Goal: Transaction & Acquisition: Obtain resource

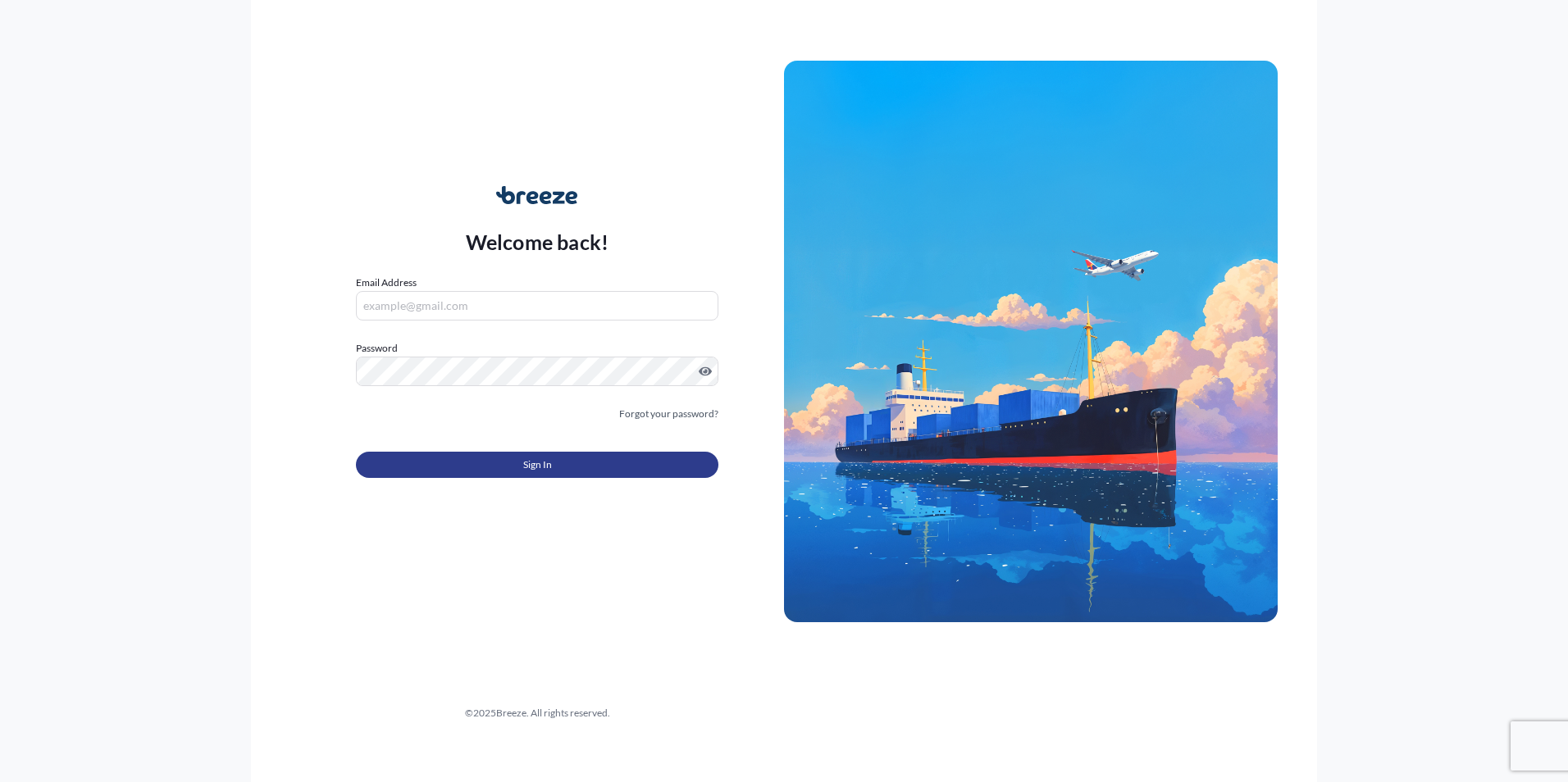
type input "[PERSON_NAME][EMAIL_ADDRESS][DOMAIN_NAME]"
click at [452, 470] on button "Sign In" at bounding box center [537, 464] width 362 height 26
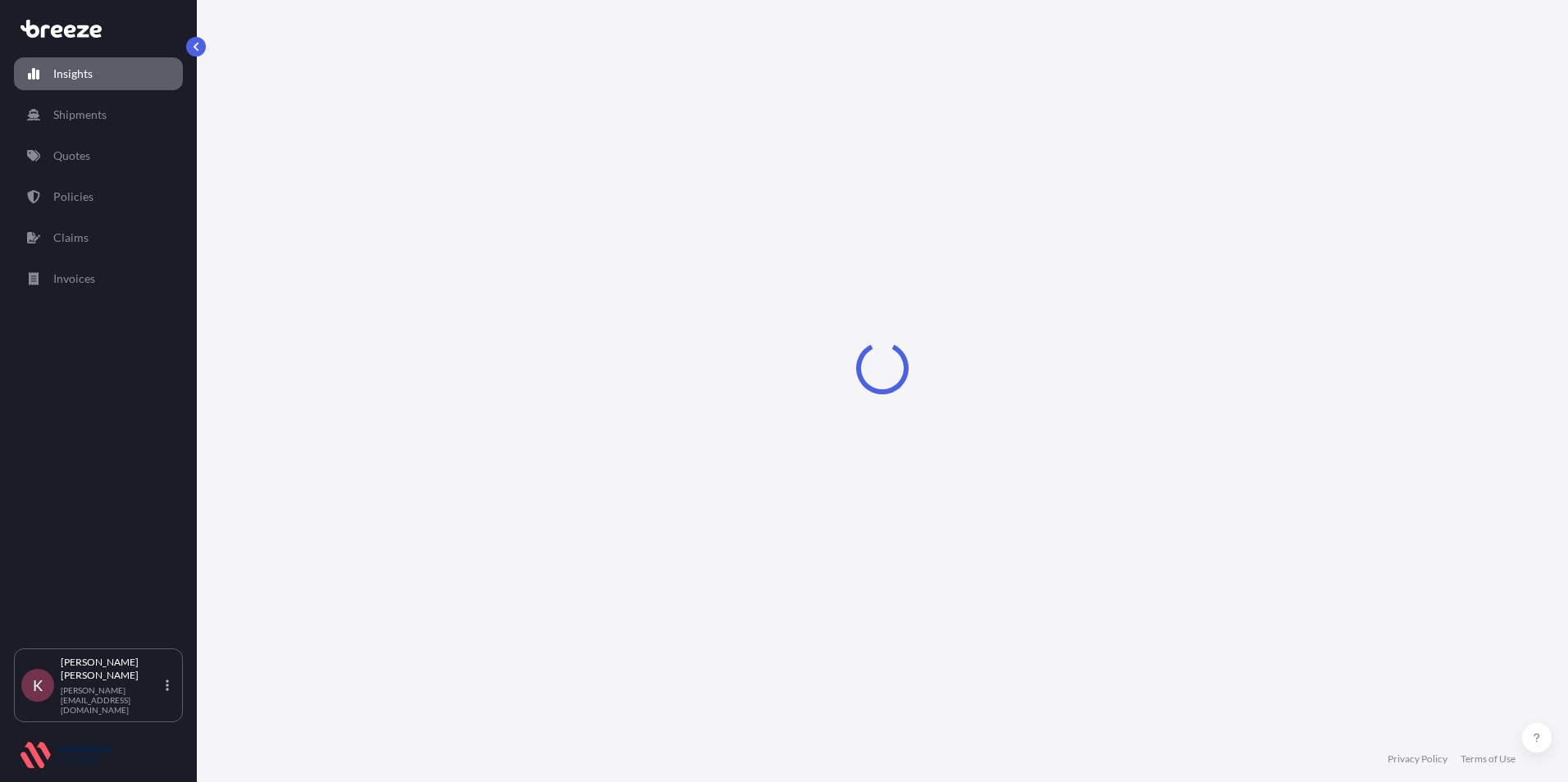
select select "2025"
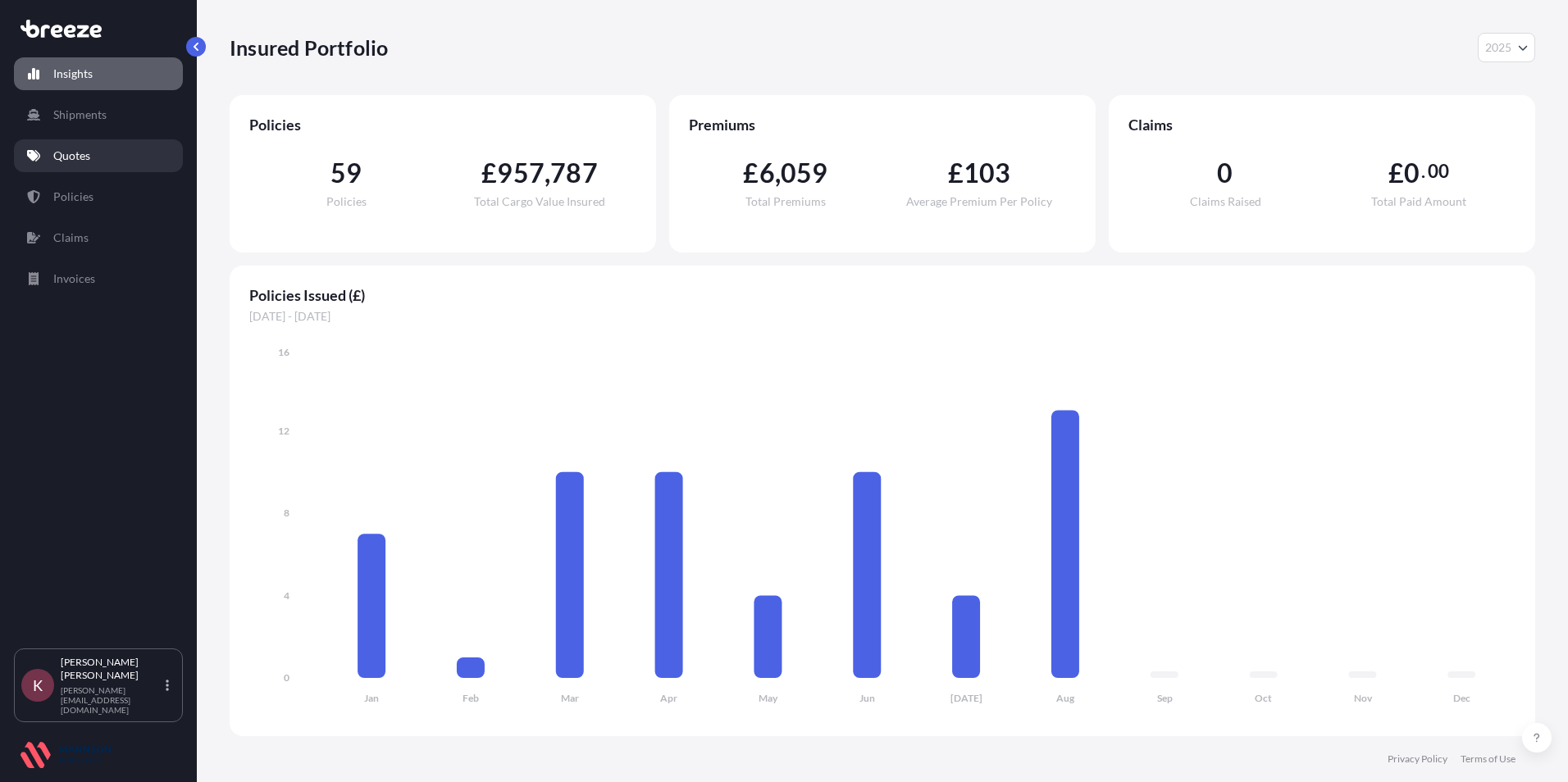
click at [54, 163] on p "Quotes" at bounding box center [72, 155] width 37 height 16
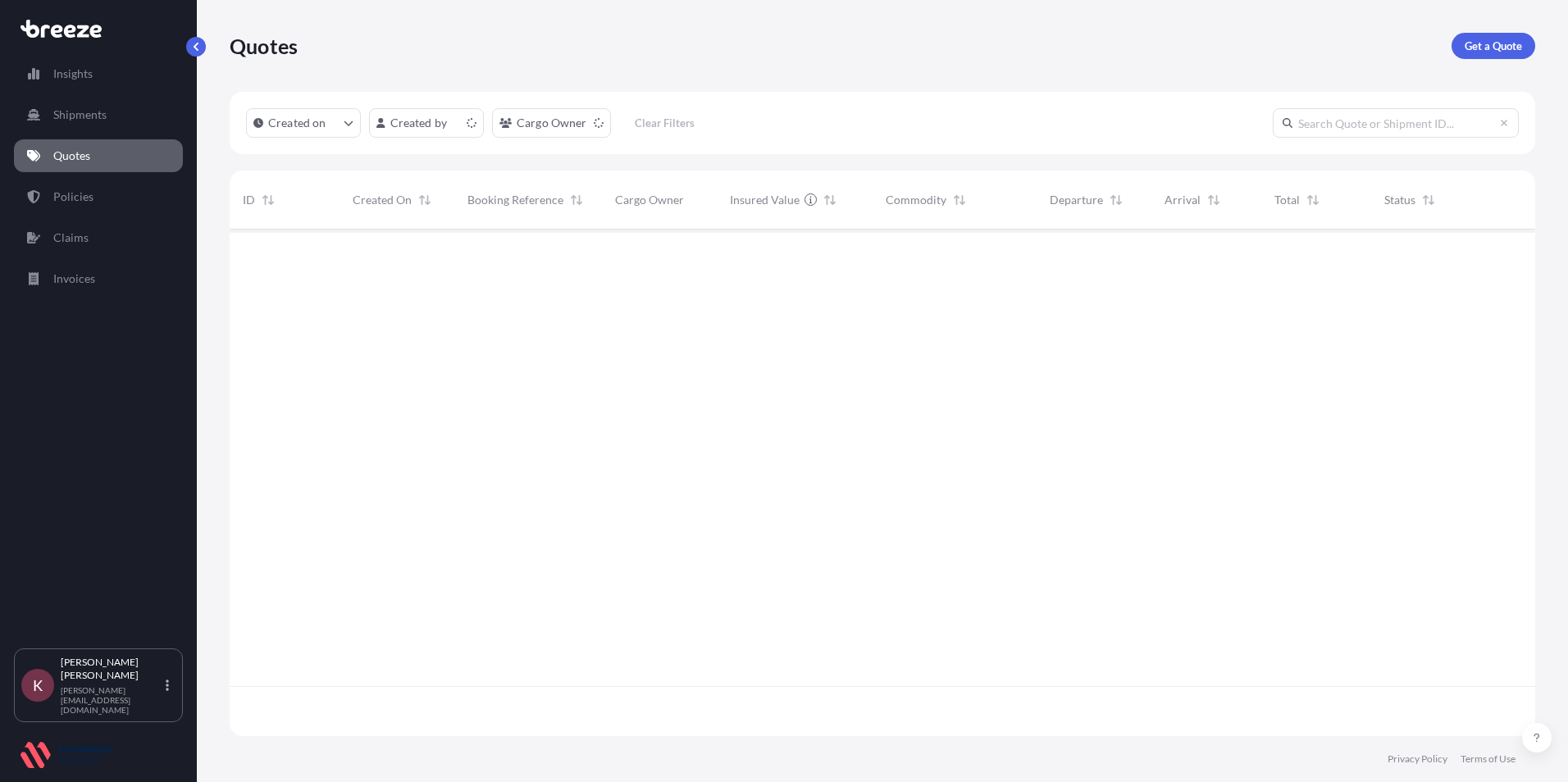
scroll to position [504, 1293]
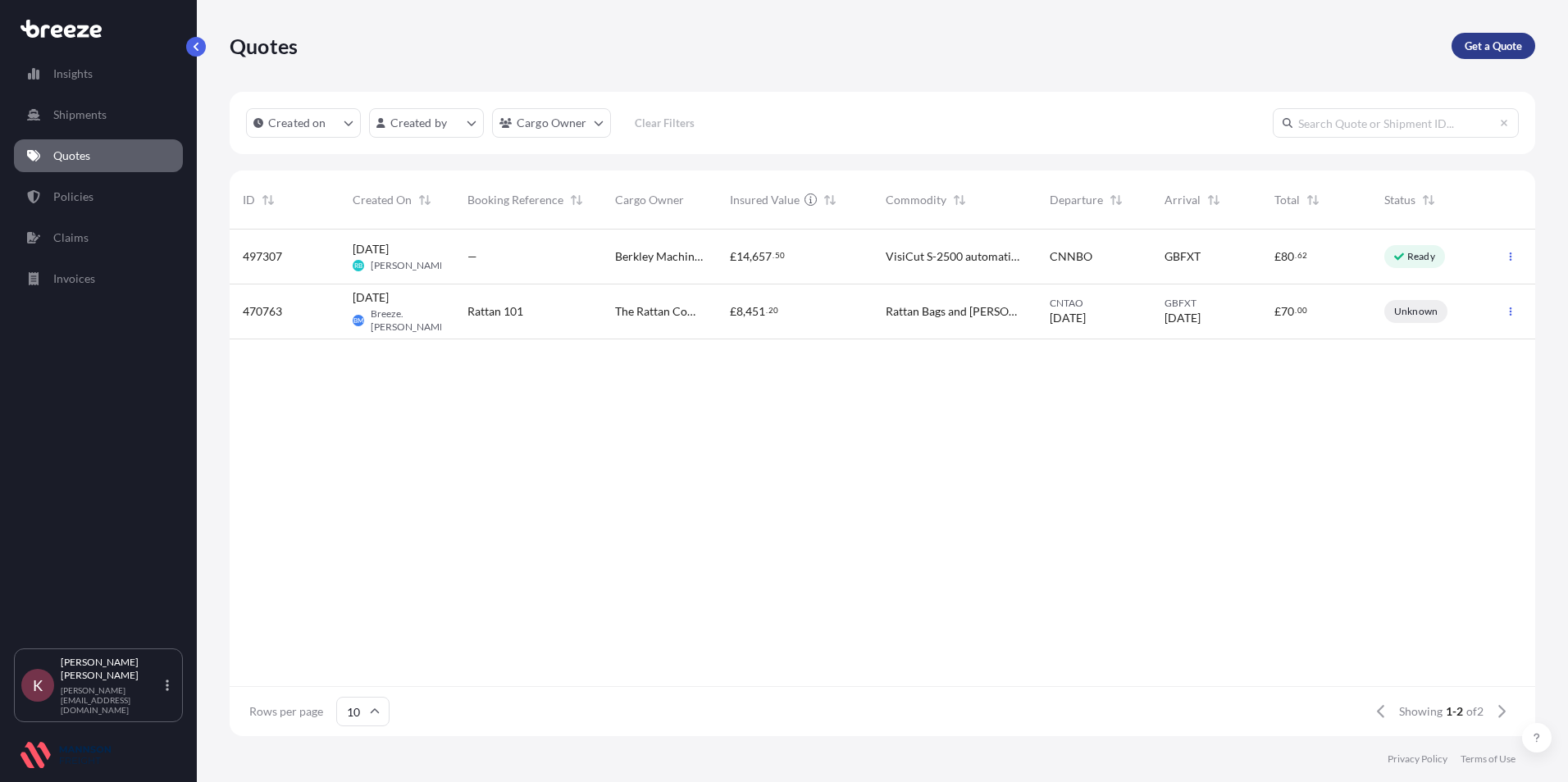
click at [1478, 46] on p "Get a Quote" at bounding box center [1493, 46] width 57 height 16
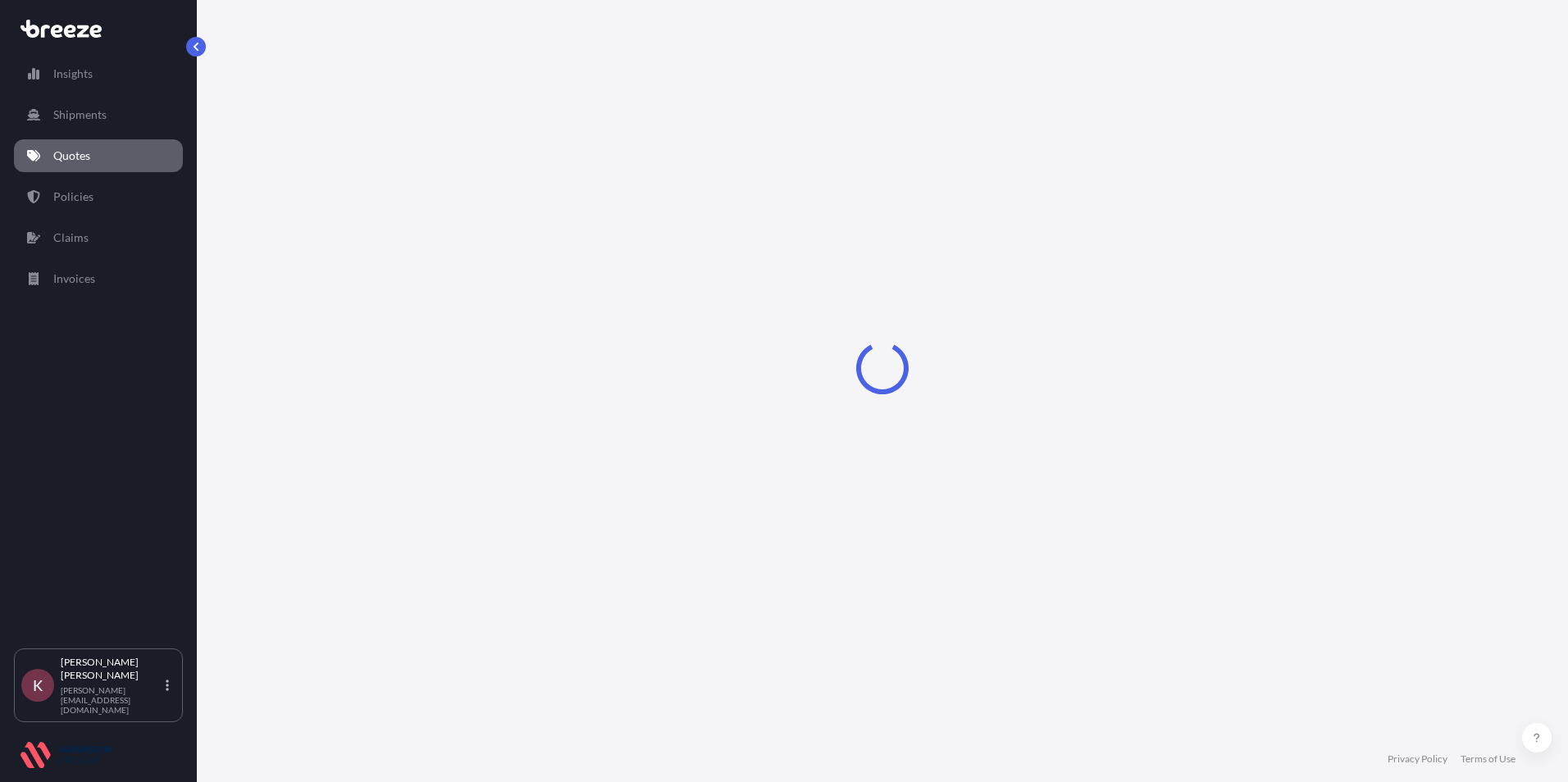
select select "Road"
select select "Sea"
select select "1"
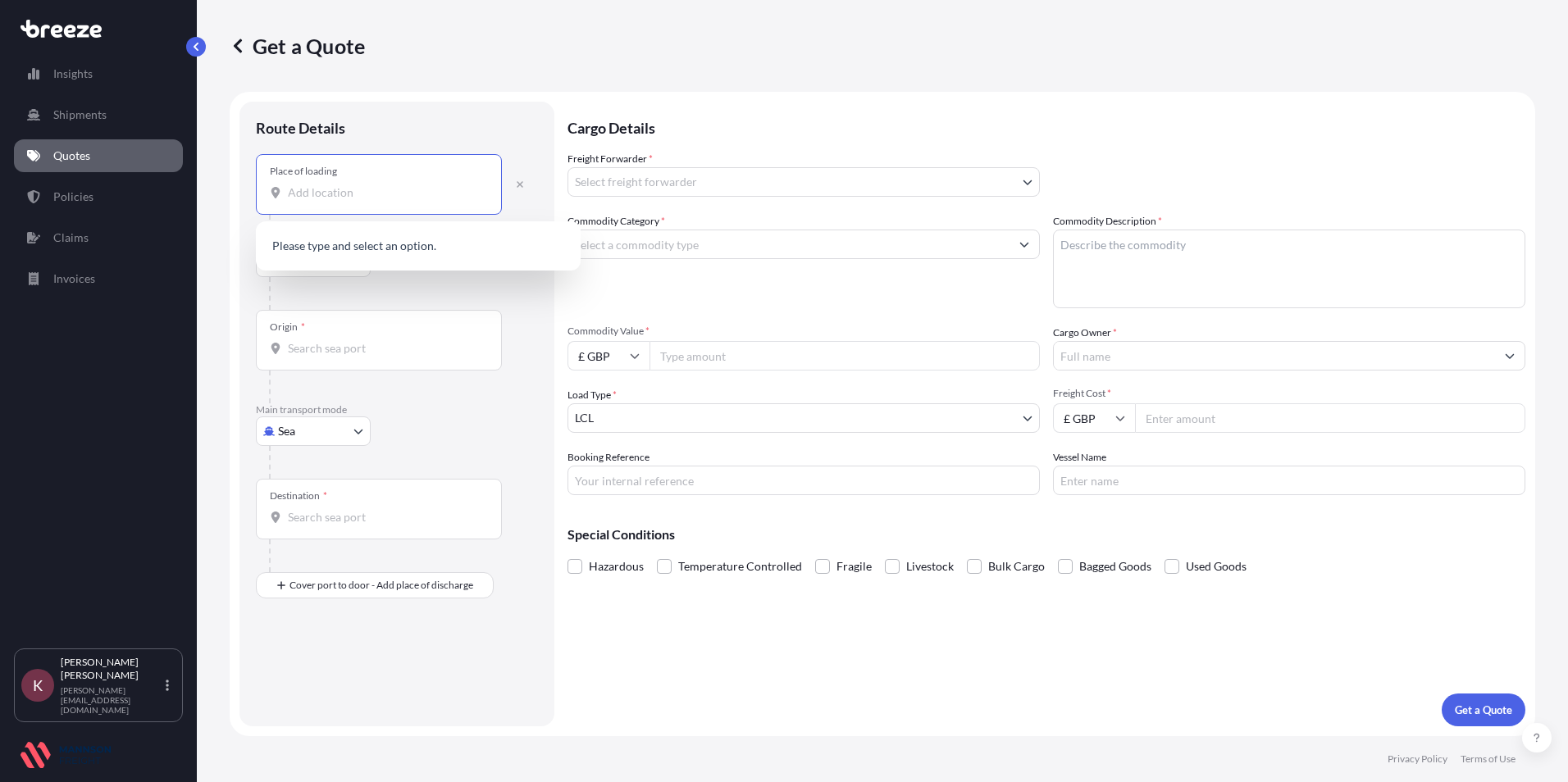
click at [302, 198] on input "Place of loading" at bounding box center [385, 192] width 194 height 16
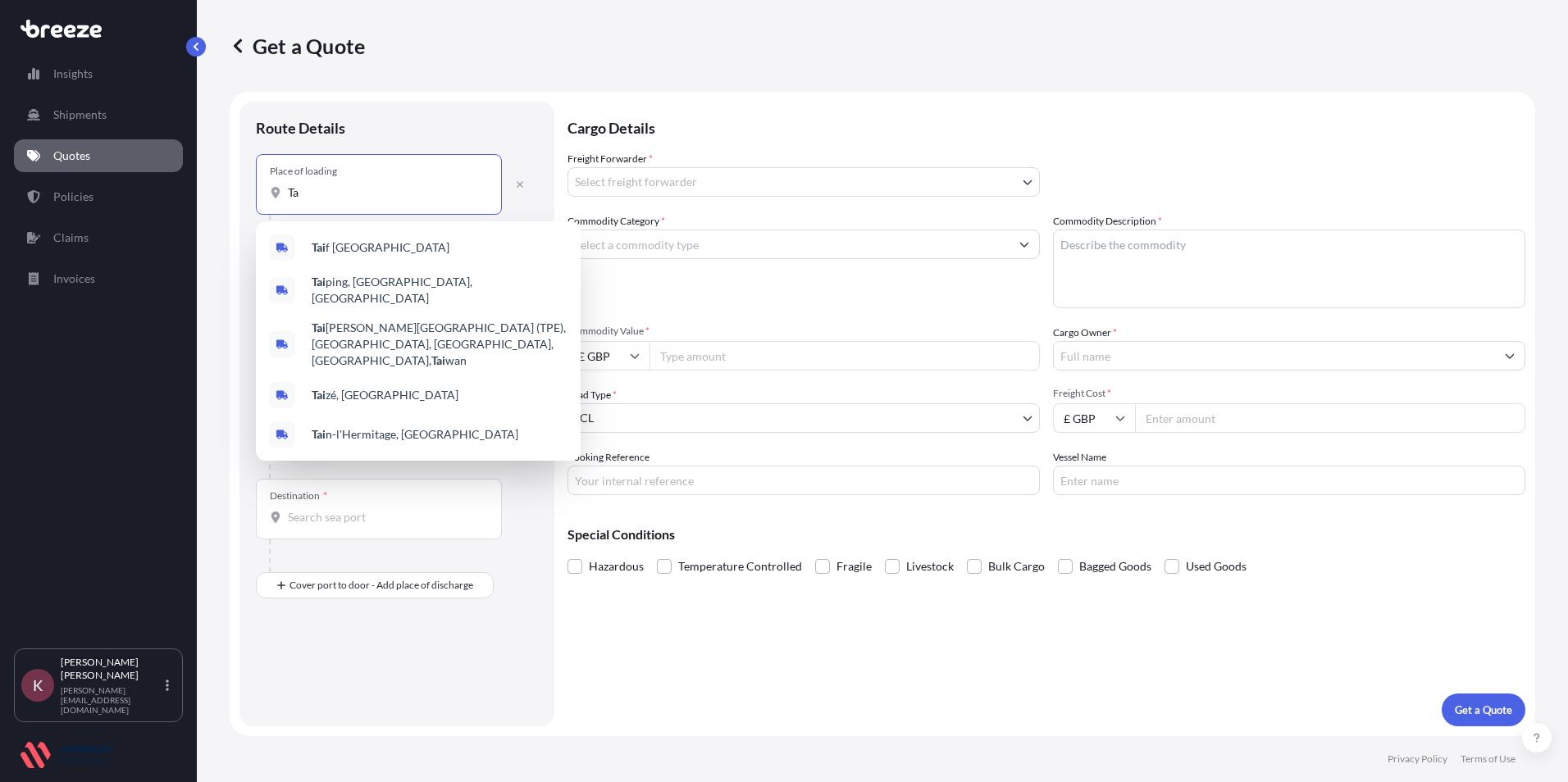
type input "T"
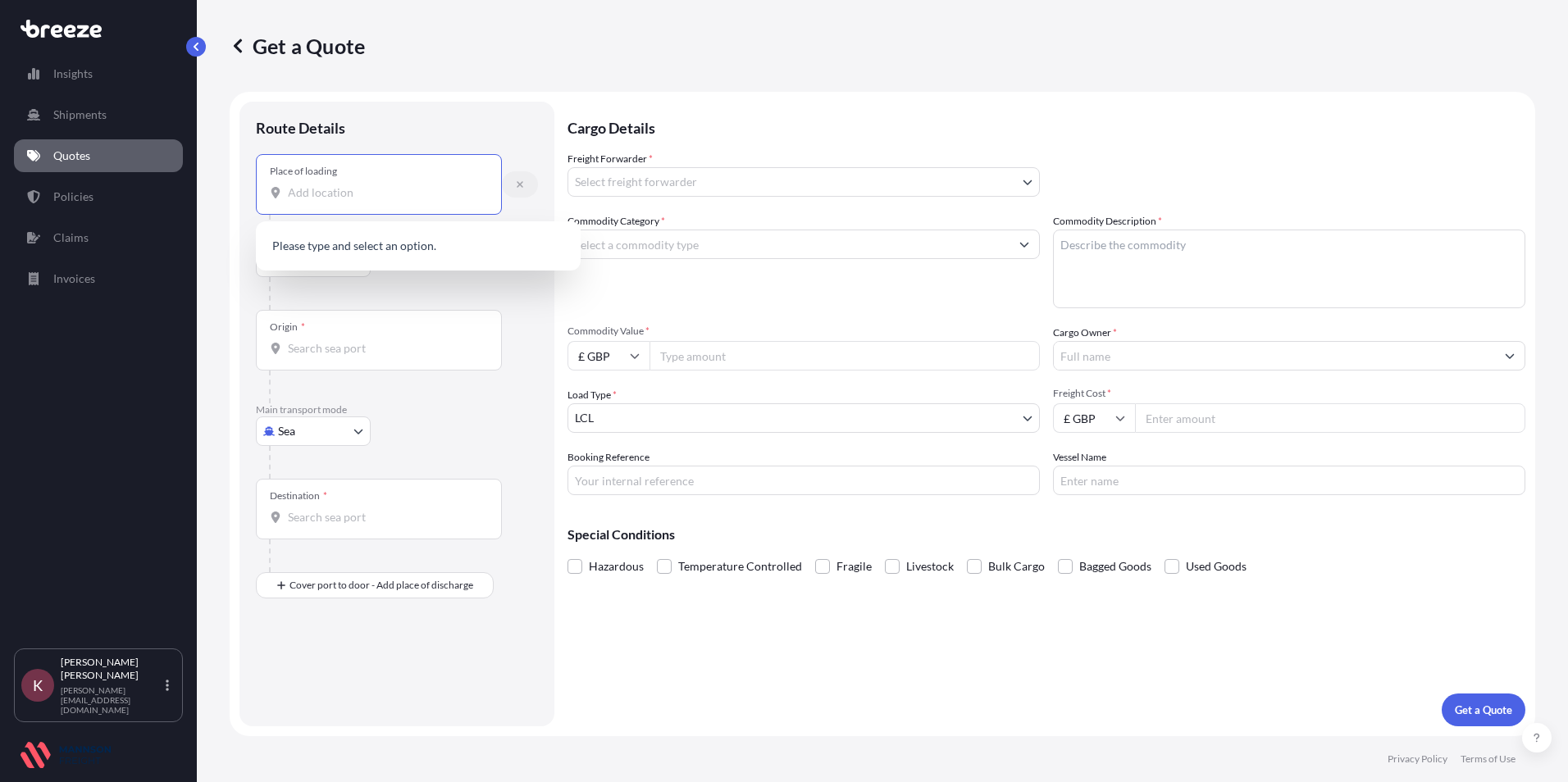
click at [519, 183] on icon "button" at bounding box center [520, 185] width 10 height 10
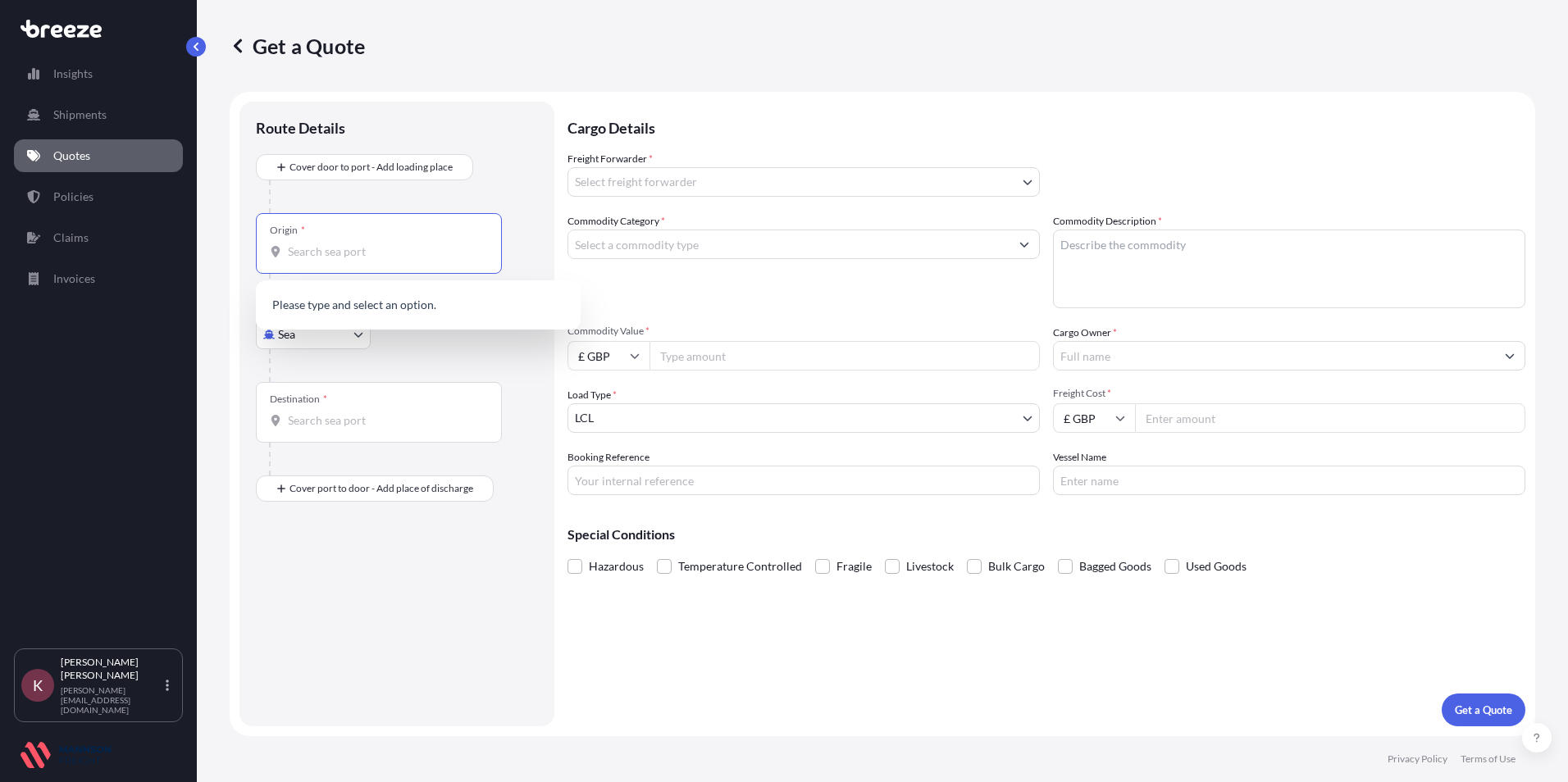
click at [308, 251] on input "Origin *" at bounding box center [385, 251] width 194 height 16
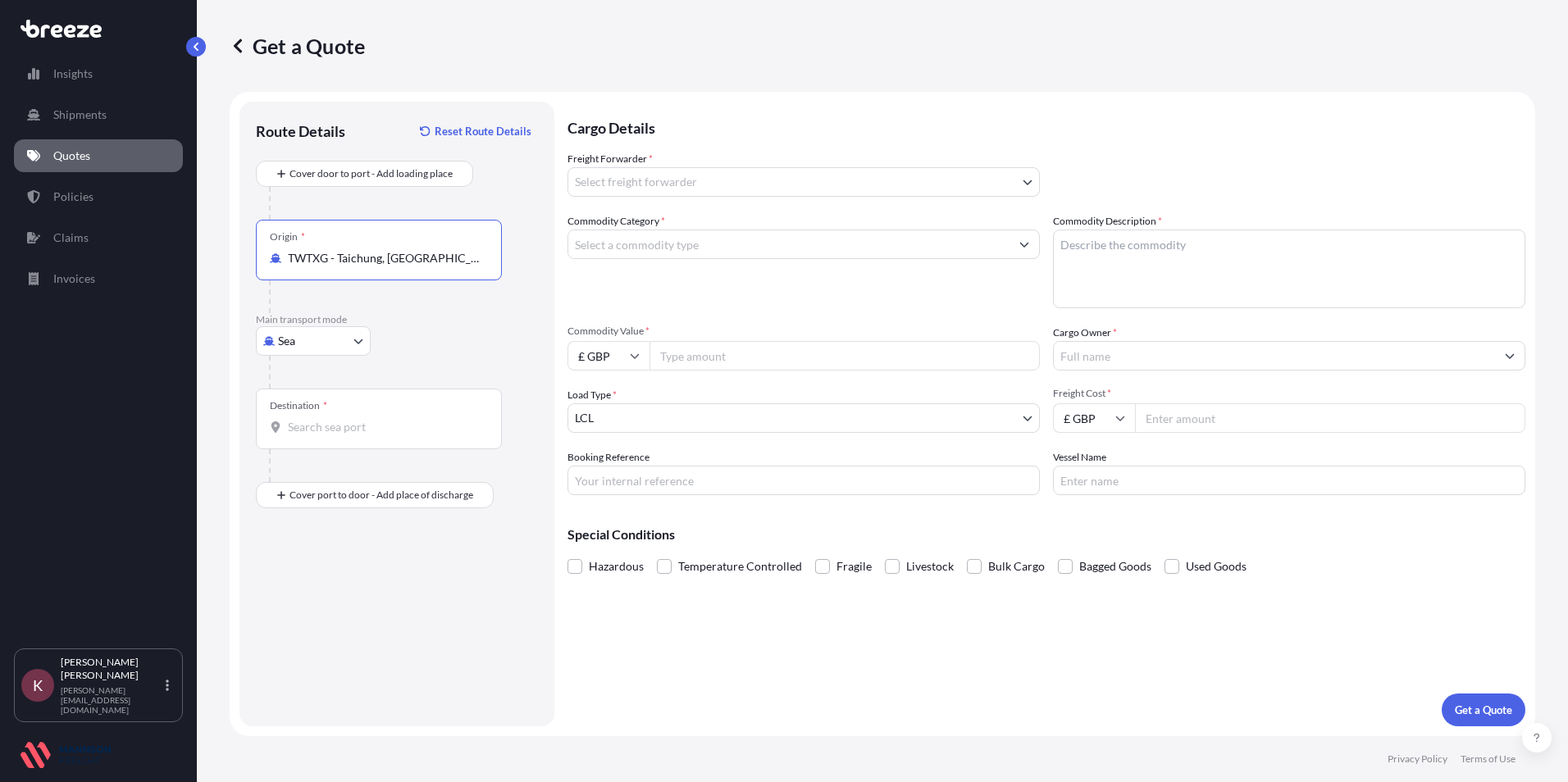
type input "TWTXG - Taichung, [GEOGRAPHIC_DATA]"
click at [309, 418] on div "Destination *" at bounding box center [379, 419] width 246 height 61
click at [309, 419] on input "Destination *" at bounding box center [385, 426] width 194 height 16
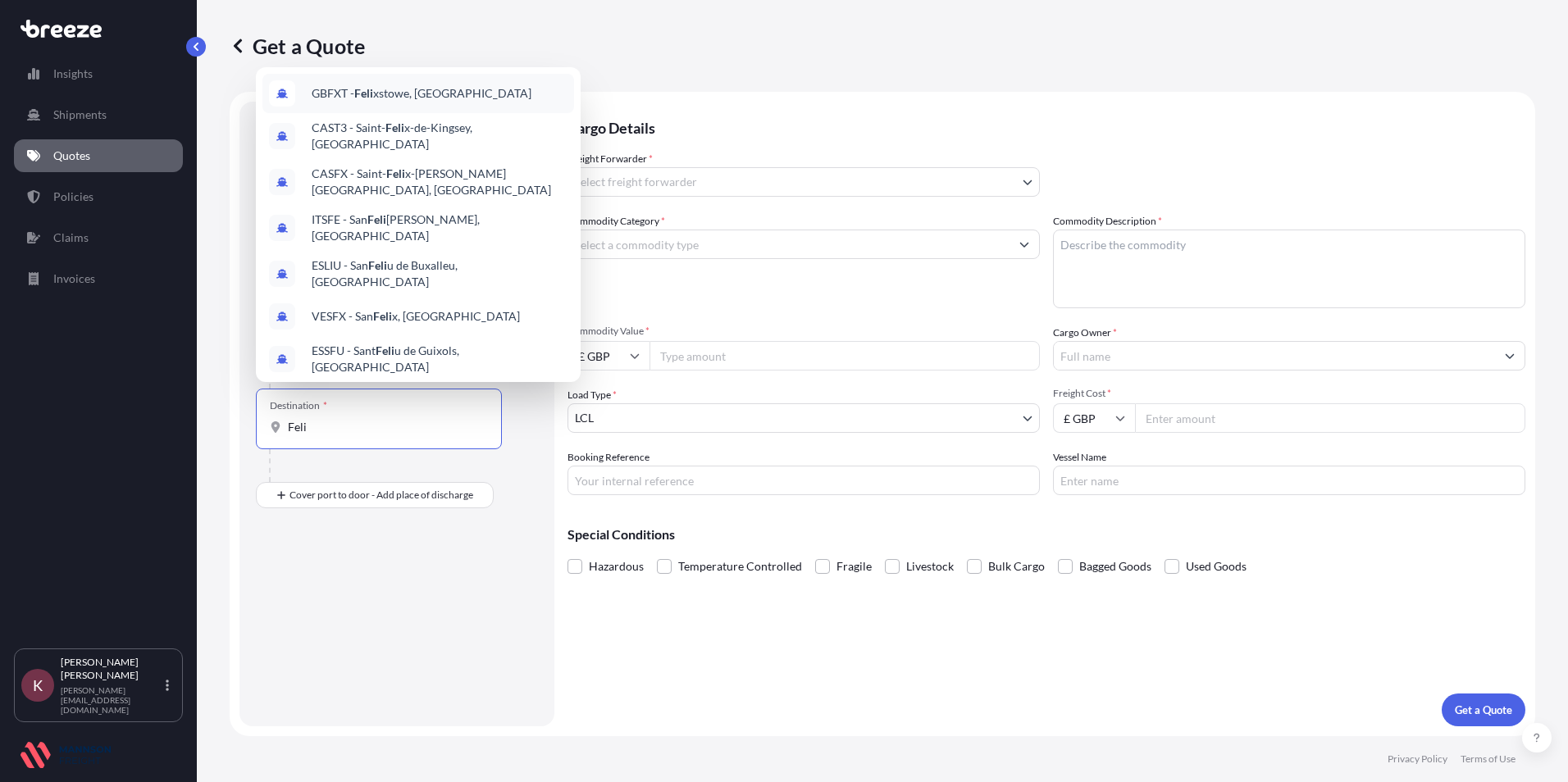
click at [397, 95] on span "GBFXT - Feli xstowe, [GEOGRAPHIC_DATA]" at bounding box center [421, 93] width 220 height 16
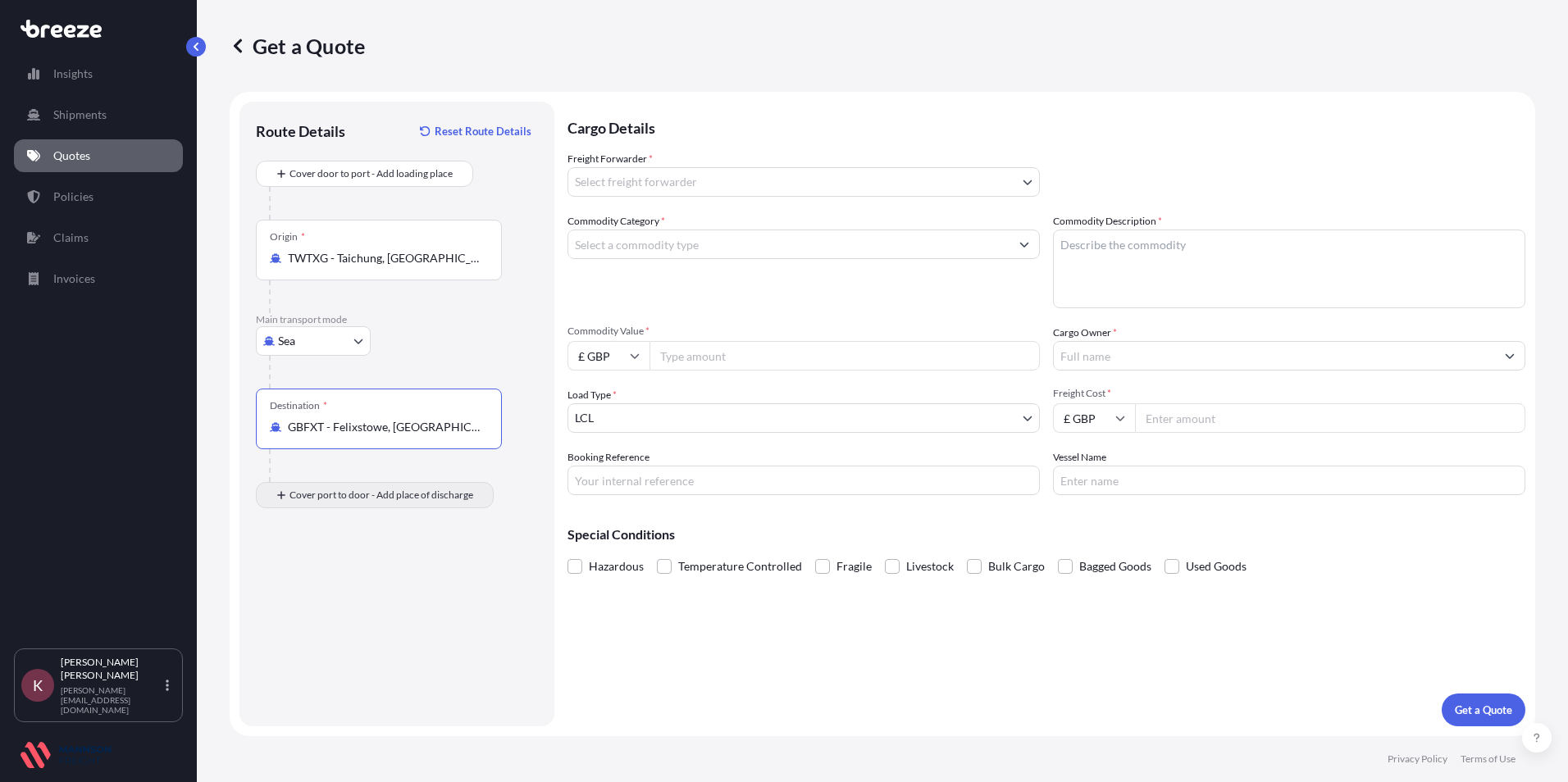
type input "GBFXT - Felixstowe, [GEOGRAPHIC_DATA]"
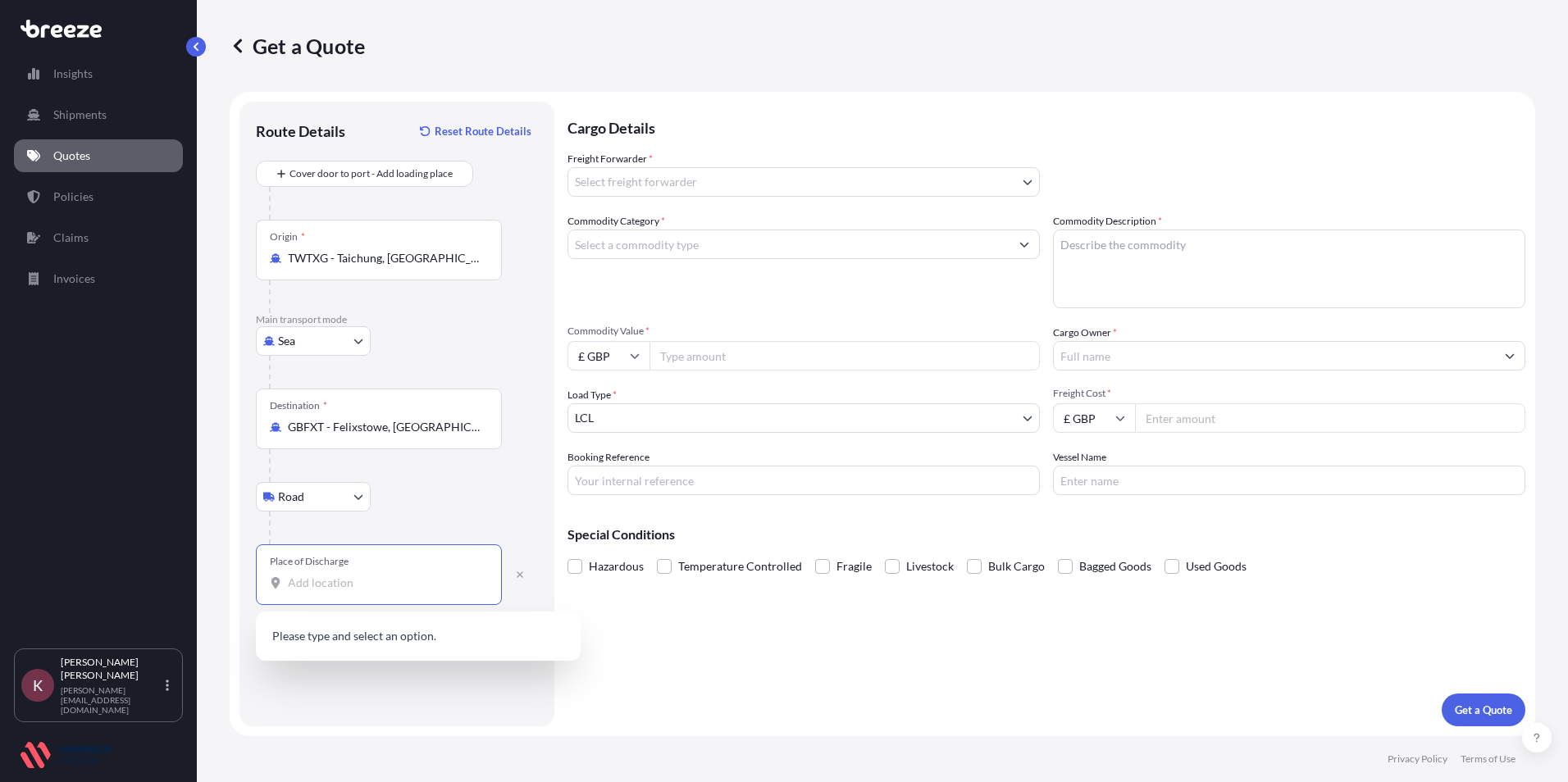
click at [307, 582] on input "Place of Discharge" at bounding box center [385, 582] width 194 height 16
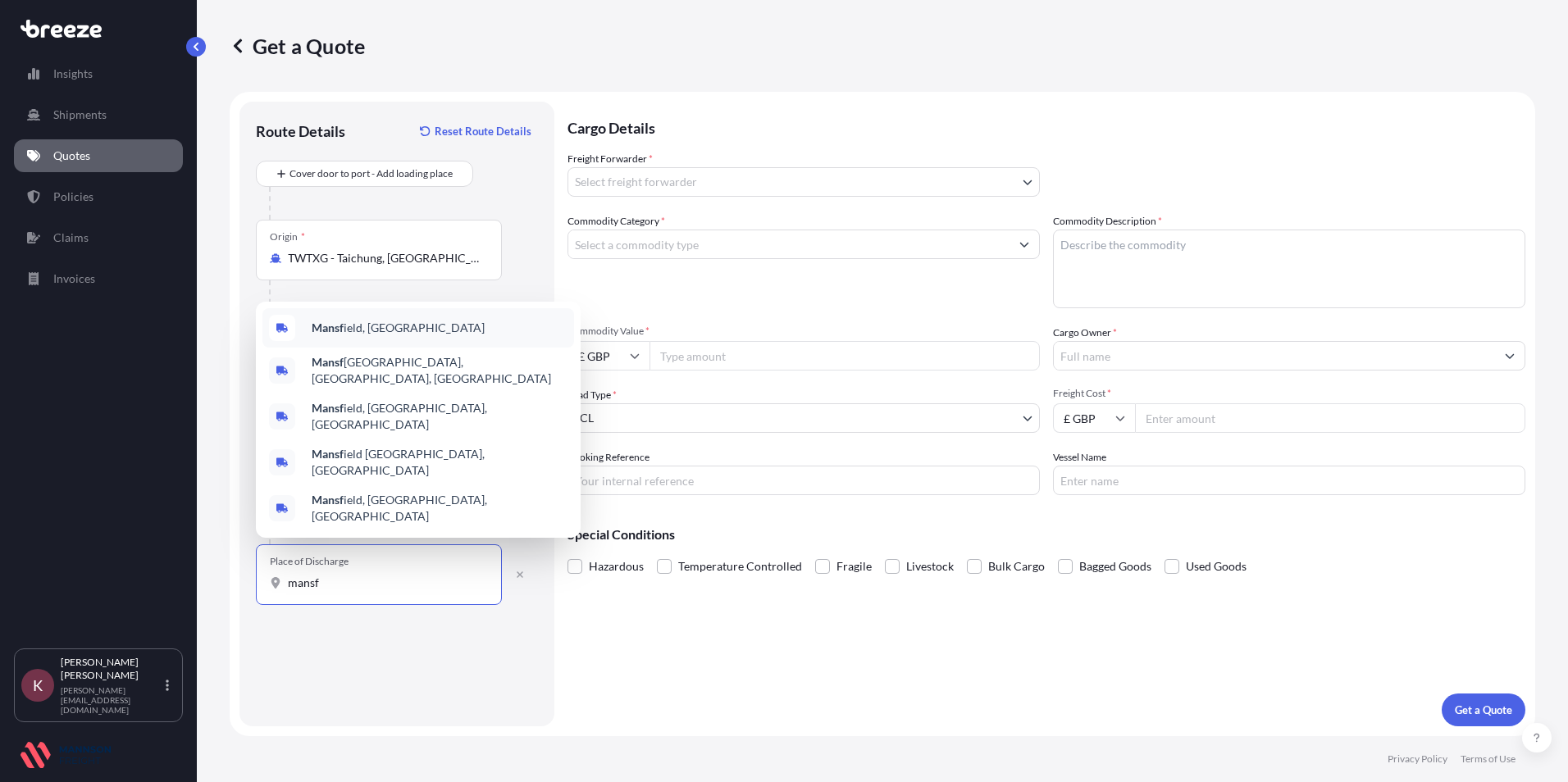
click at [318, 336] on span "Mansf ield, [GEOGRAPHIC_DATA]" at bounding box center [398, 328] width 173 height 16
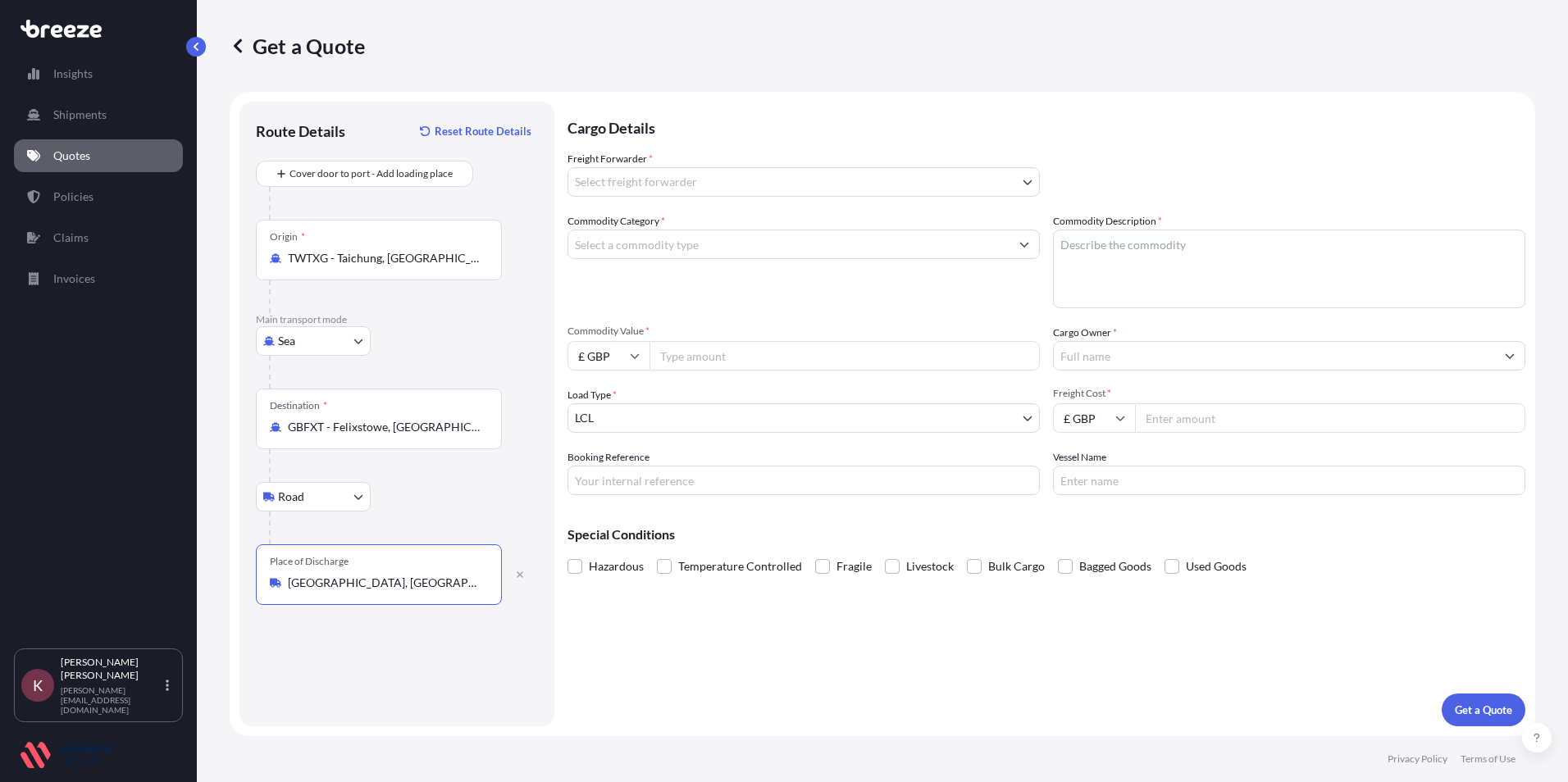
type input "[GEOGRAPHIC_DATA], [GEOGRAPHIC_DATA]"
click at [640, 191] on body "3 options available. 0 options available. 5 options available. Insights Shipmen…" at bounding box center [784, 391] width 1568 height 782
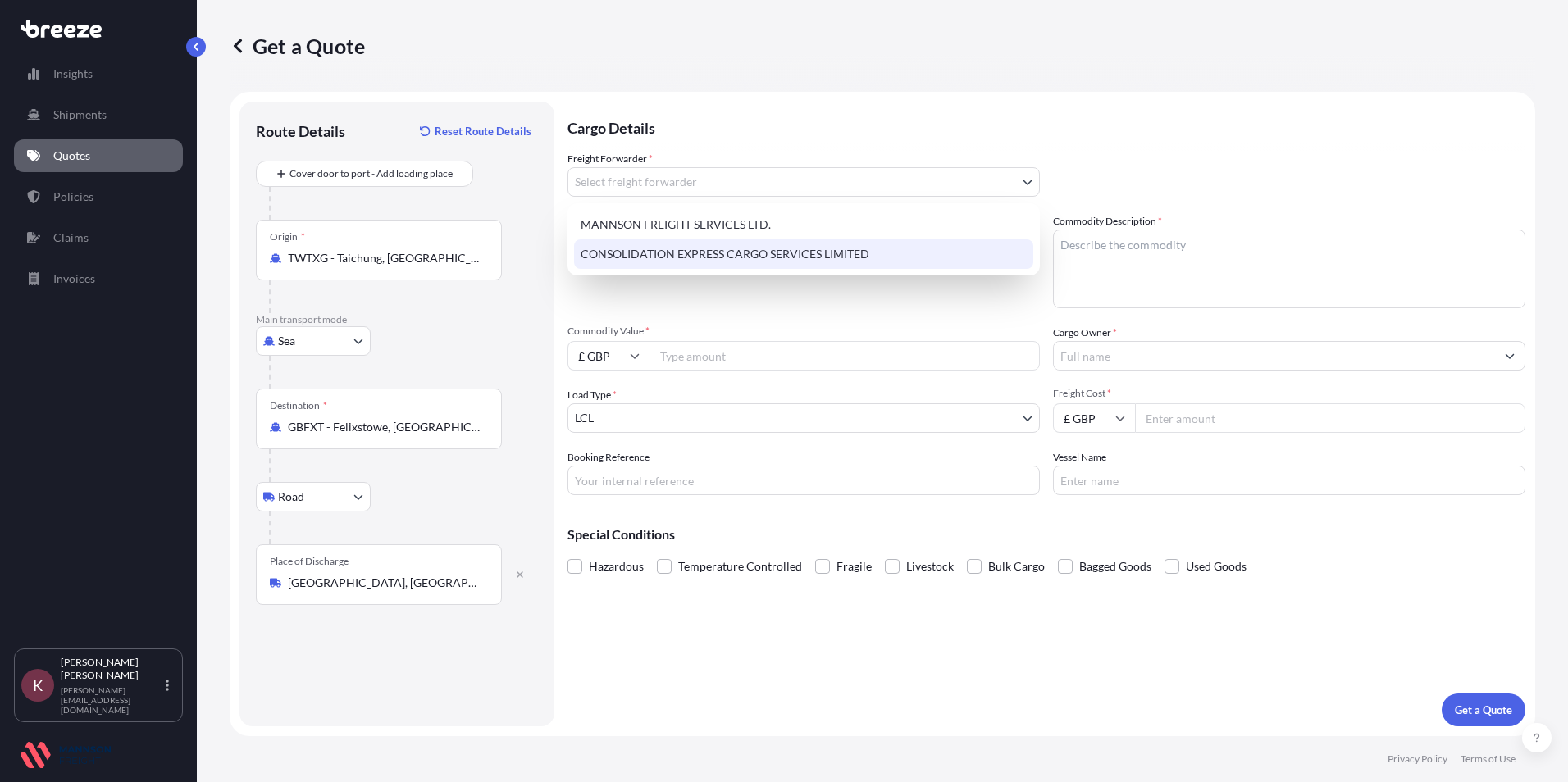
click at [625, 249] on div "CONSOLIDATION EXPRESS CARGO SERVICES LIMITED" at bounding box center [803, 254] width 459 height 29
select select "31421"
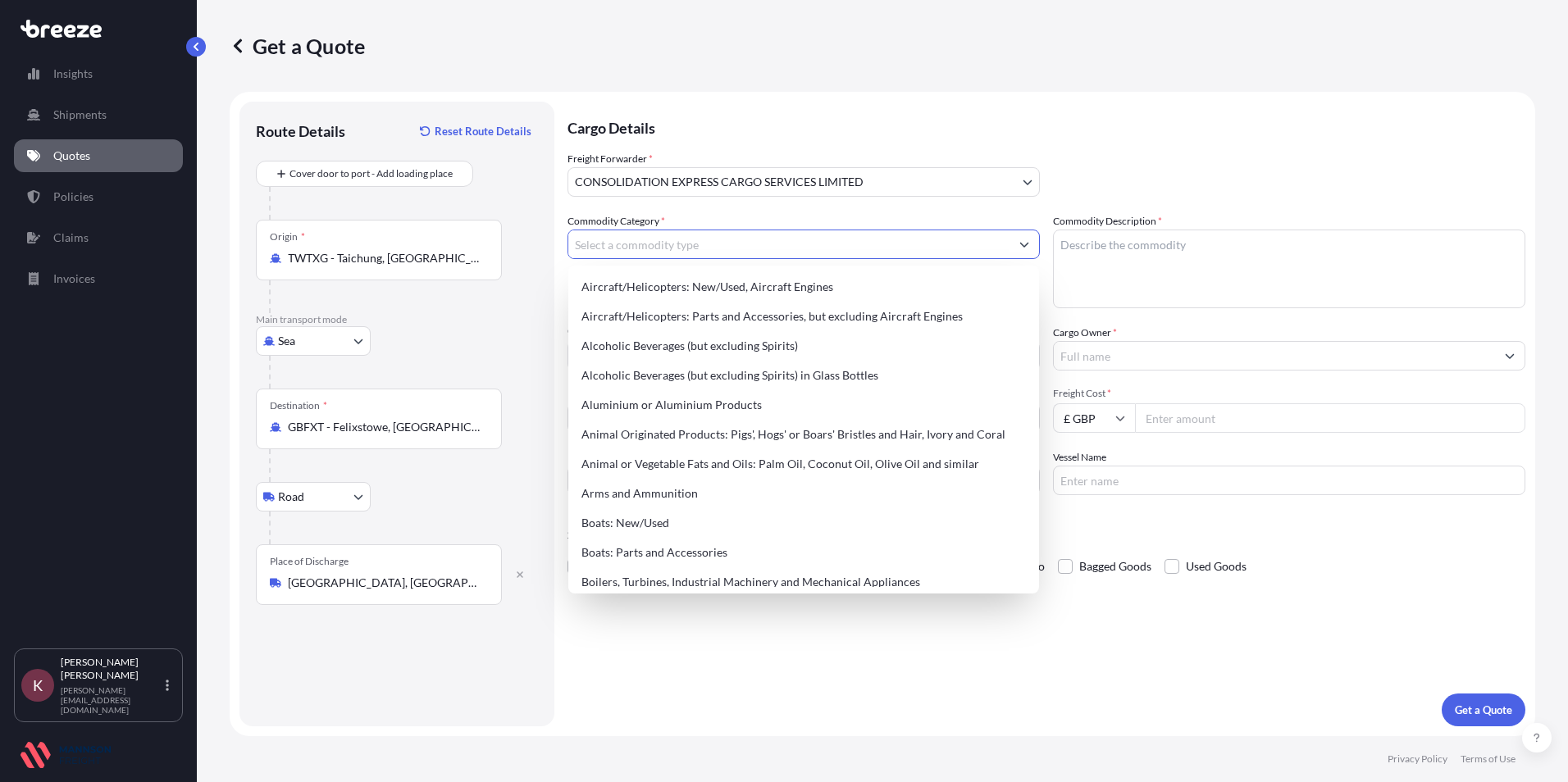
click at [625, 249] on input "Commodity Category *" at bounding box center [789, 244] width 442 height 29
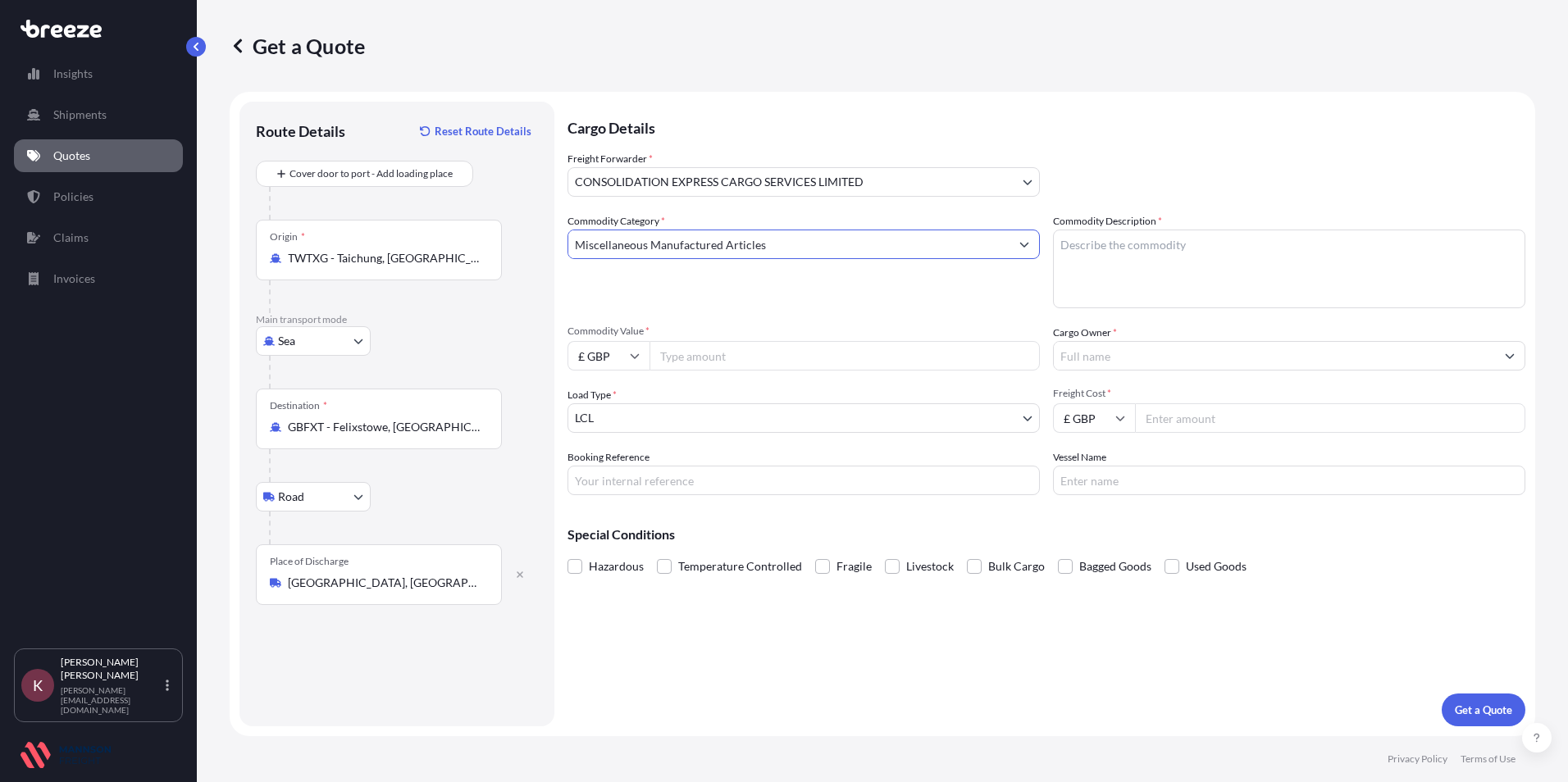
type input "Miscellaneous Manufactured Articles"
click at [1120, 255] on textarea "Commodity Description *" at bounding box center [1289, 268] width 473 height 78
type textarea "PLASTIC BALLS"
type input "6967"
click at [589, 351] on input "£ GBP" at bounding box center [607, 356] width 82 height 29
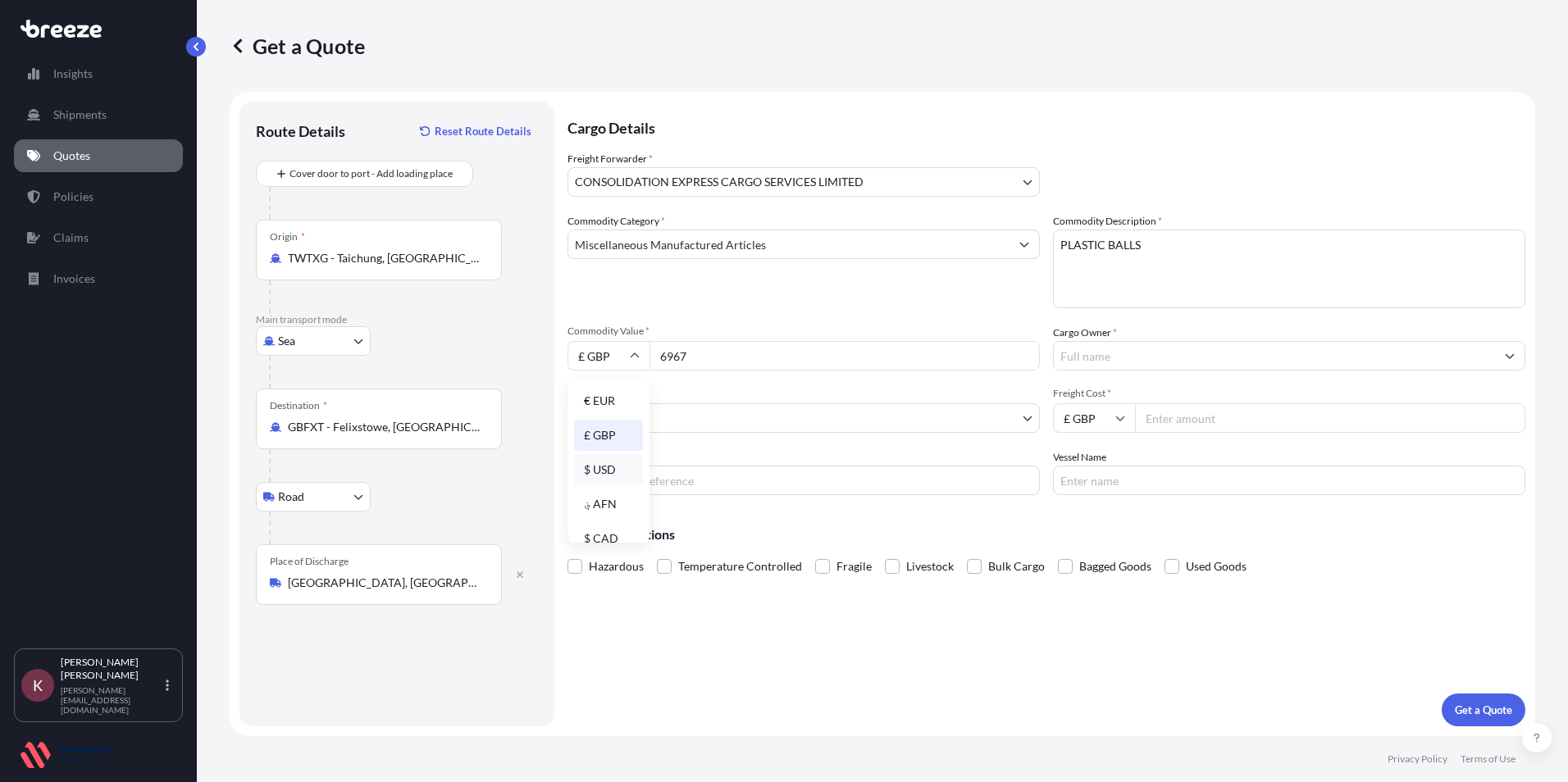
click at [598, 467] on div "$ USD" at bounding box center [608, 469] width 69 height 31
type input "$ USD"
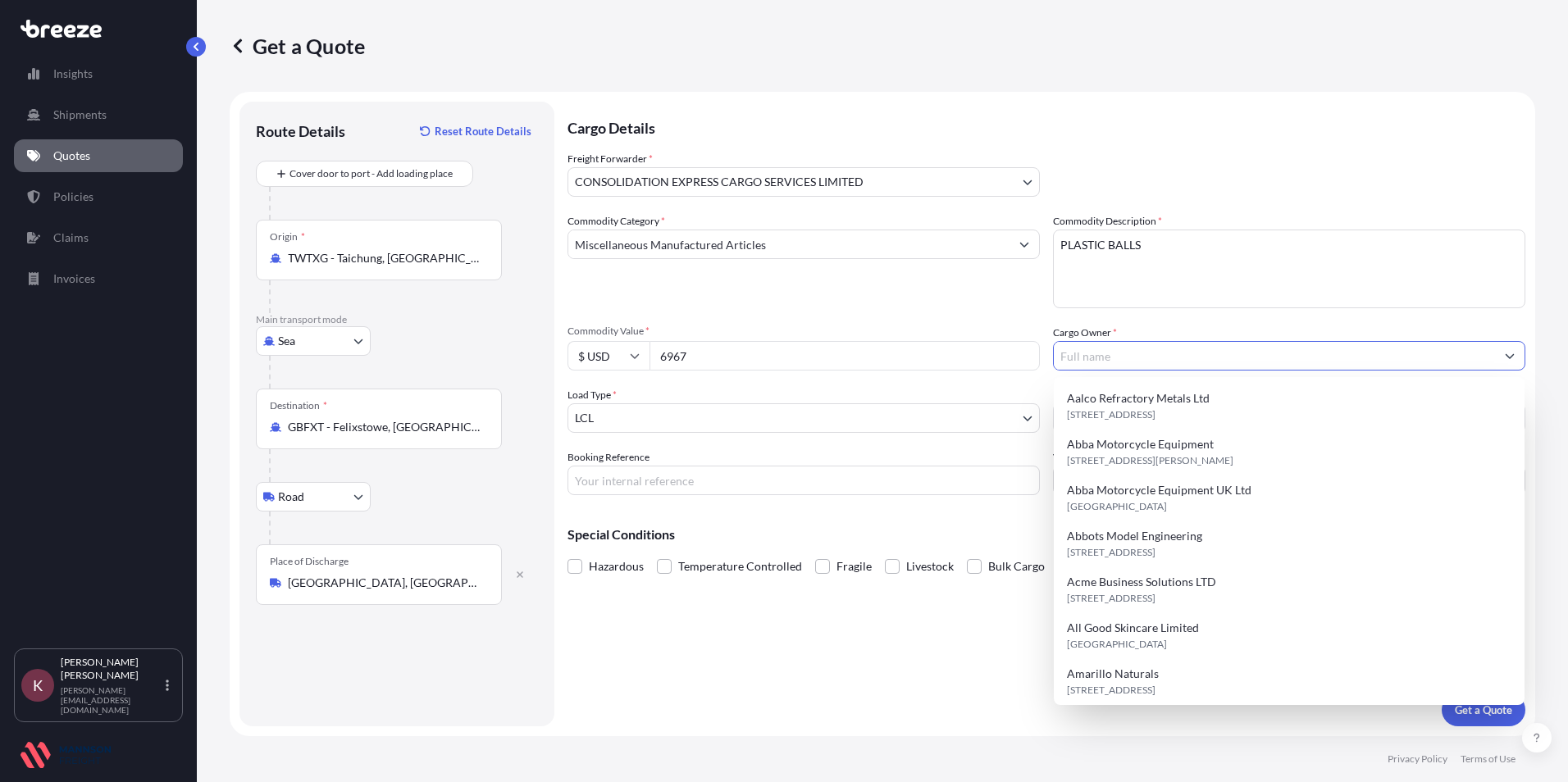
click at [1124, 348] on input "Cargo Owner *" at bounding box center [1275, 356] width 442 height 29
type input "a"
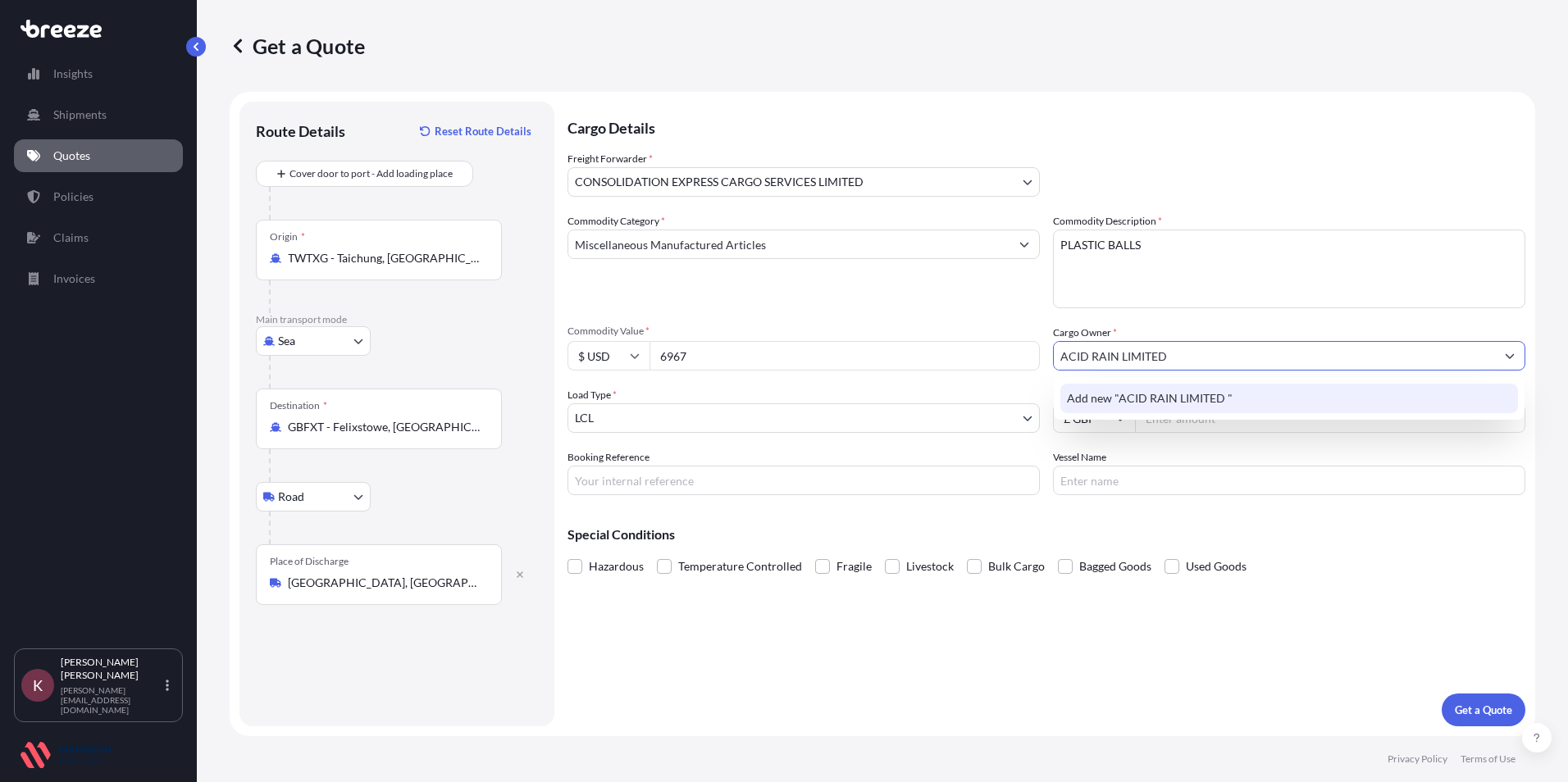
click at [1089, 394] on span "Add new "ACID RAIN LIMITED "" at bounding box center [1149, 398] width 166 height 16
click at [1512, 357] on icon "Show suggestions" at bounding box center [1510, 356] width 10 height 10
click at [1184, 392] on span "Add new "ACID RAIN LIMITED "" at bounding box center [1149, 398] width 166 height 16
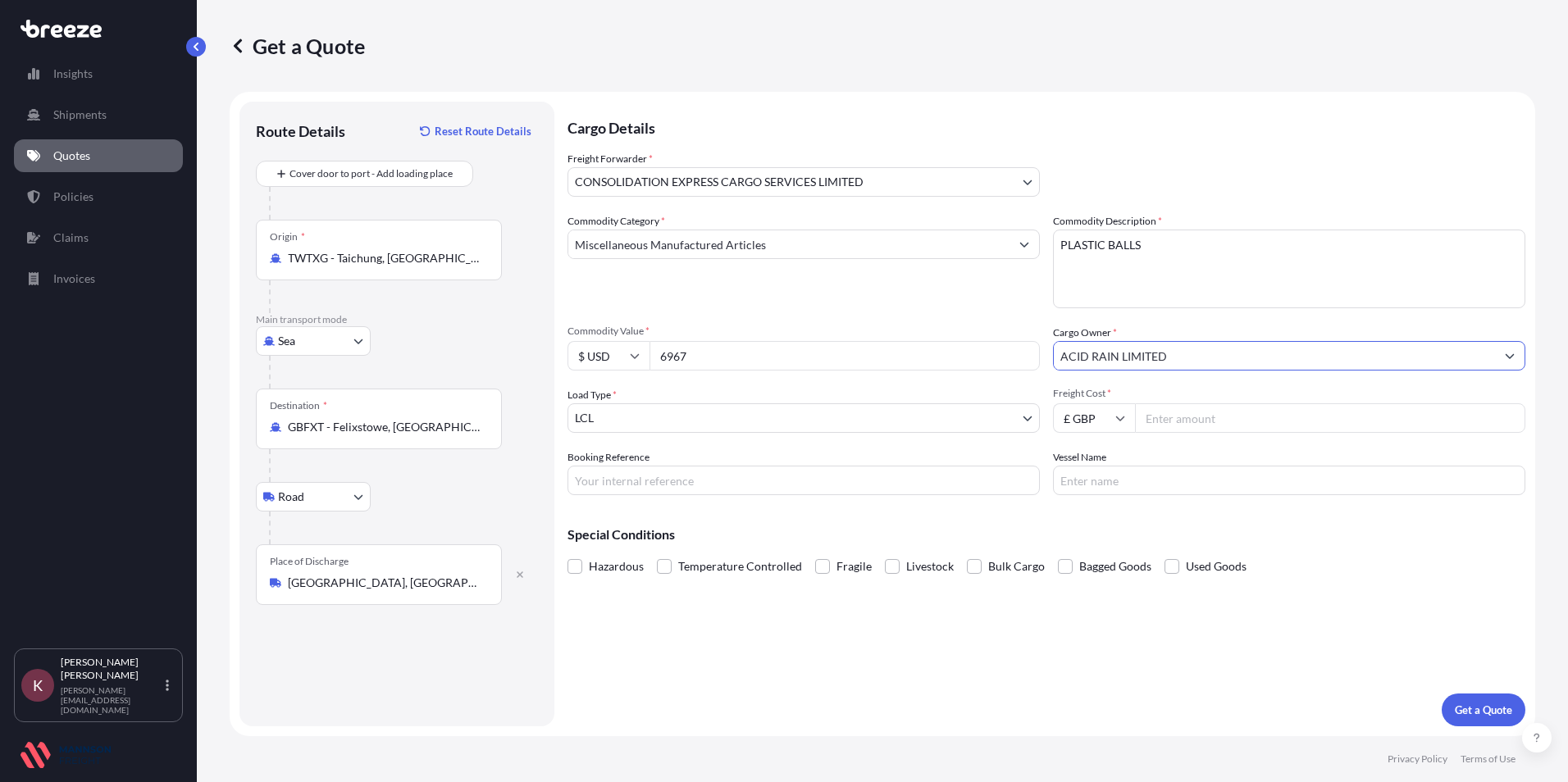
type input "ACID RAIN LIMITED"
click at [1149, 408] on input "Freight Cost *" at bounding box center [1330, 418] width 390 height 29
click at [1164, 418] on input "Freight Cost *" at bounding box center [1330, 418] width 390 height 29
type input "835.00"
click at [698, 483] on input "Booking Reference" at bounding box center [803, 480] width 473 height 29
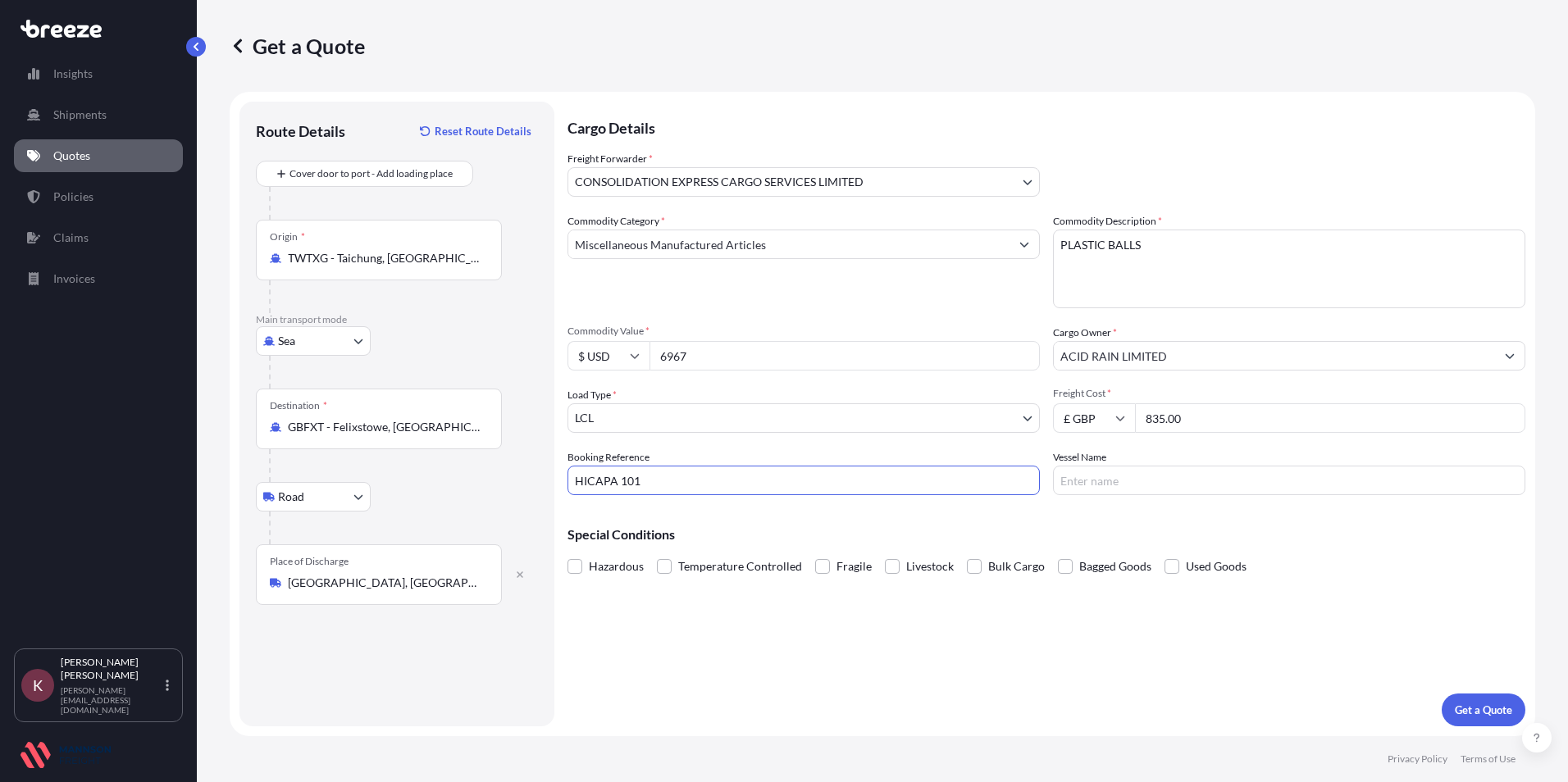
type input "HICAPA 101"
type input "Ever Arm"
click at [1458, 716] on p "Get a Quote" at bounding box center [1483, 710] width 57 height 16
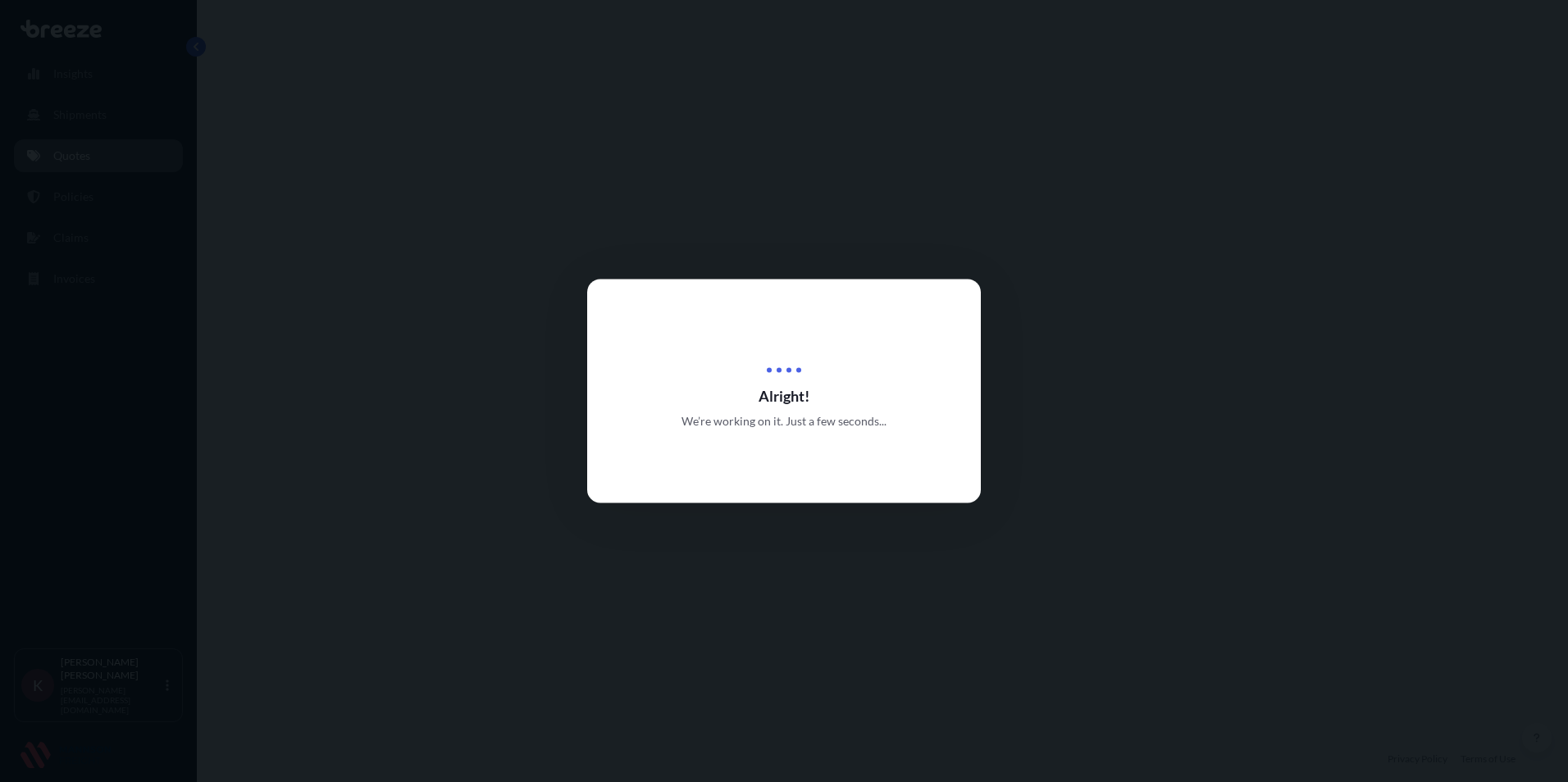
select select "Sea"
select select "Road"
select select "31421"
select select "1"
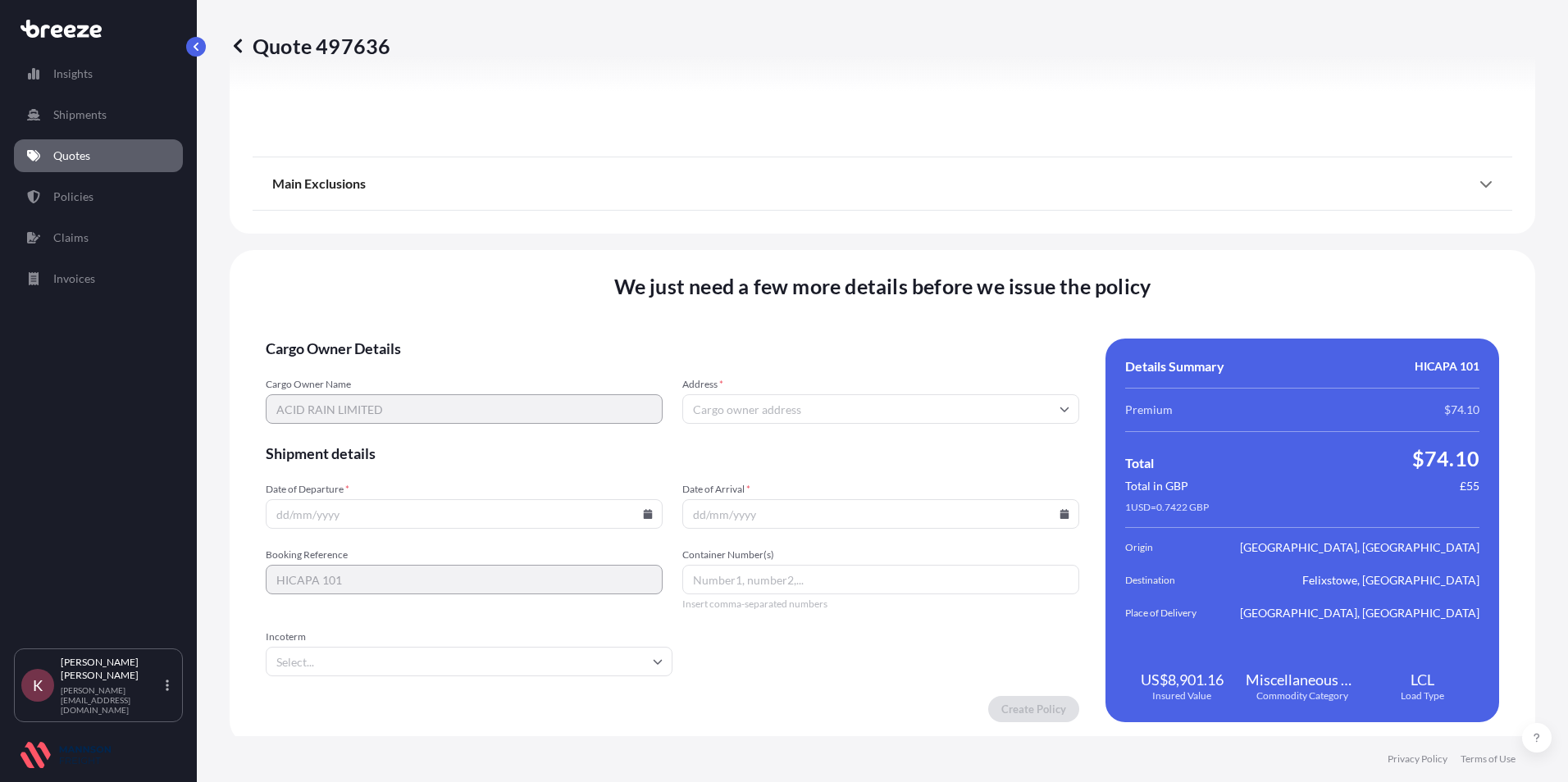
scroll to position [1952, 0]
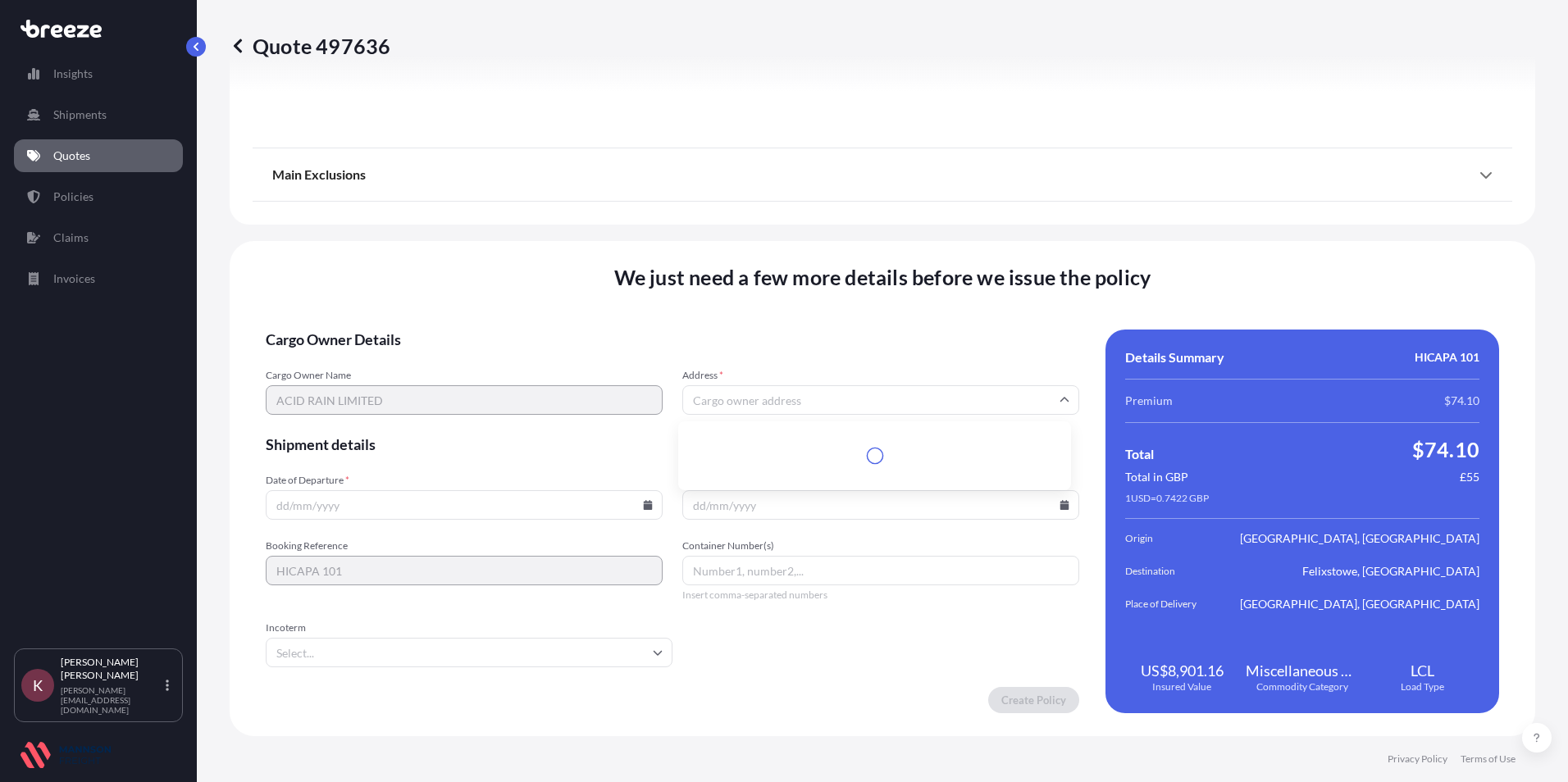
click at [704, 395] on input "Address *" at bounding box center [880, 399] width 397 height 29
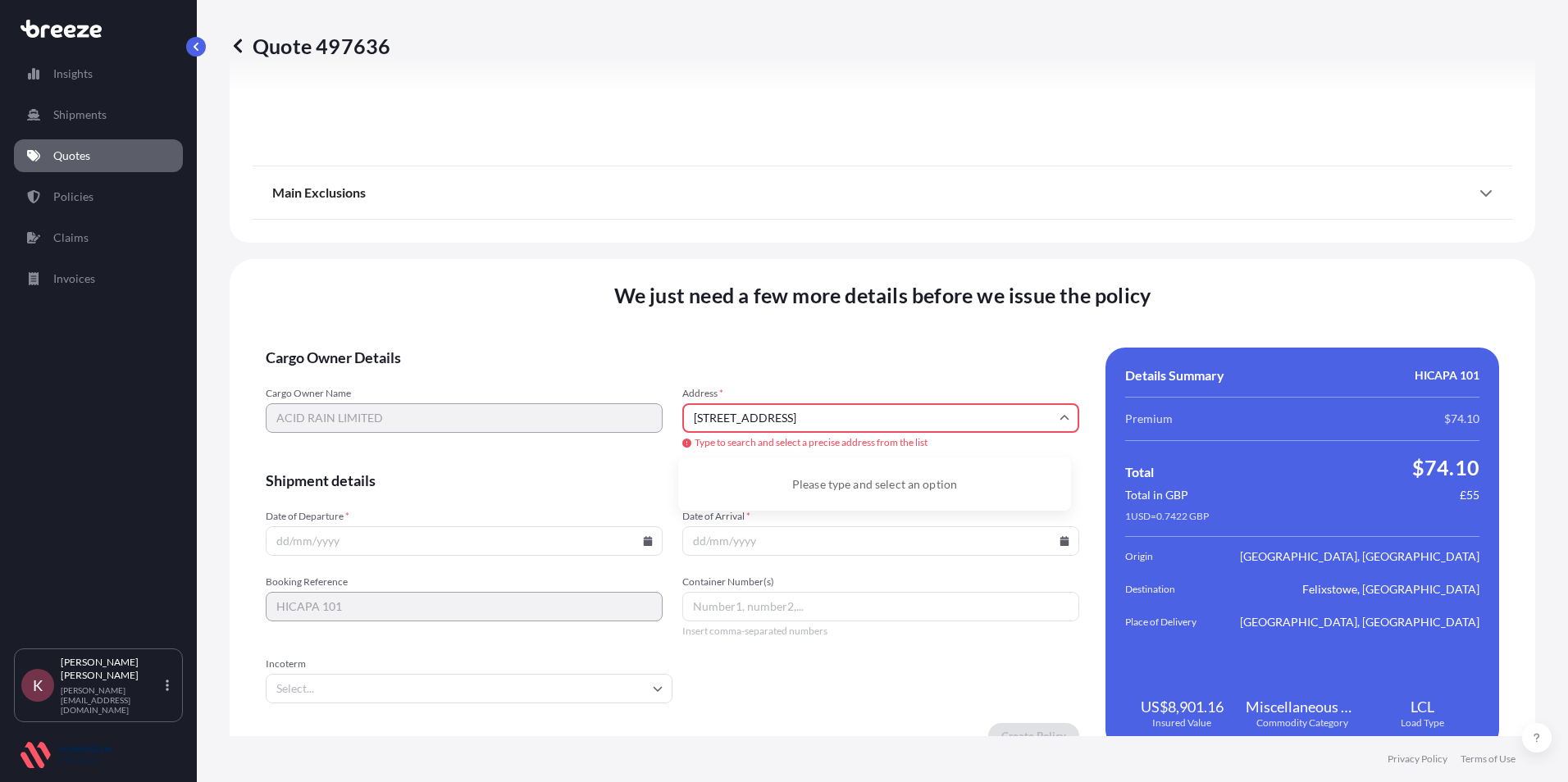
scroll to position [0, 0]
click at [832, 581] on span "Container Number(s)" at bounding box center [880, 582] width 397 height 13
click at [832, 592] on input "Container Number(s)" at bounding box center [880, 607] width 397 height 29
click at [1025, 416] on input "[STREET_ADDRESS]" at bounding box center [880, 418] width 397 height 29
click at [640, 423] on div "Cargo Owner Name ACID RAIN LIMITED Address * [STREET_ADDRESS] Type to search an…" at bounding box center [672, 419] width 813 height 64
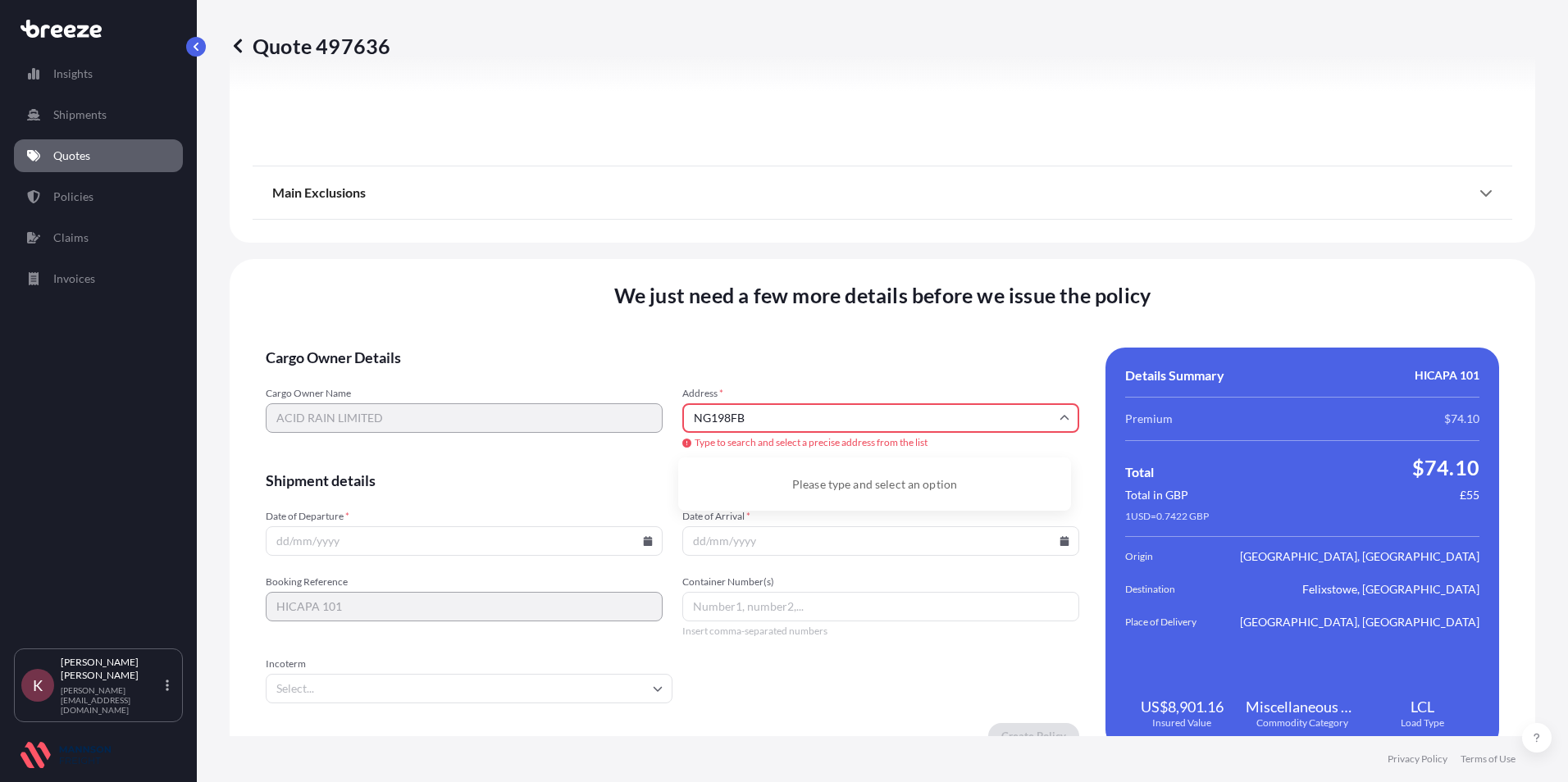
click at [786, 434] on div "Address * NG198FB Type to search and select a precise address from the list" at bounding box center [880, 418] width 397 height 62
click at [784, 420] on input "NG198FB" at bounding box center [880, 418] width 397 height 29
click at [752, 424] on input "NG198" at bounding box center [880, 418] width 397 height 29
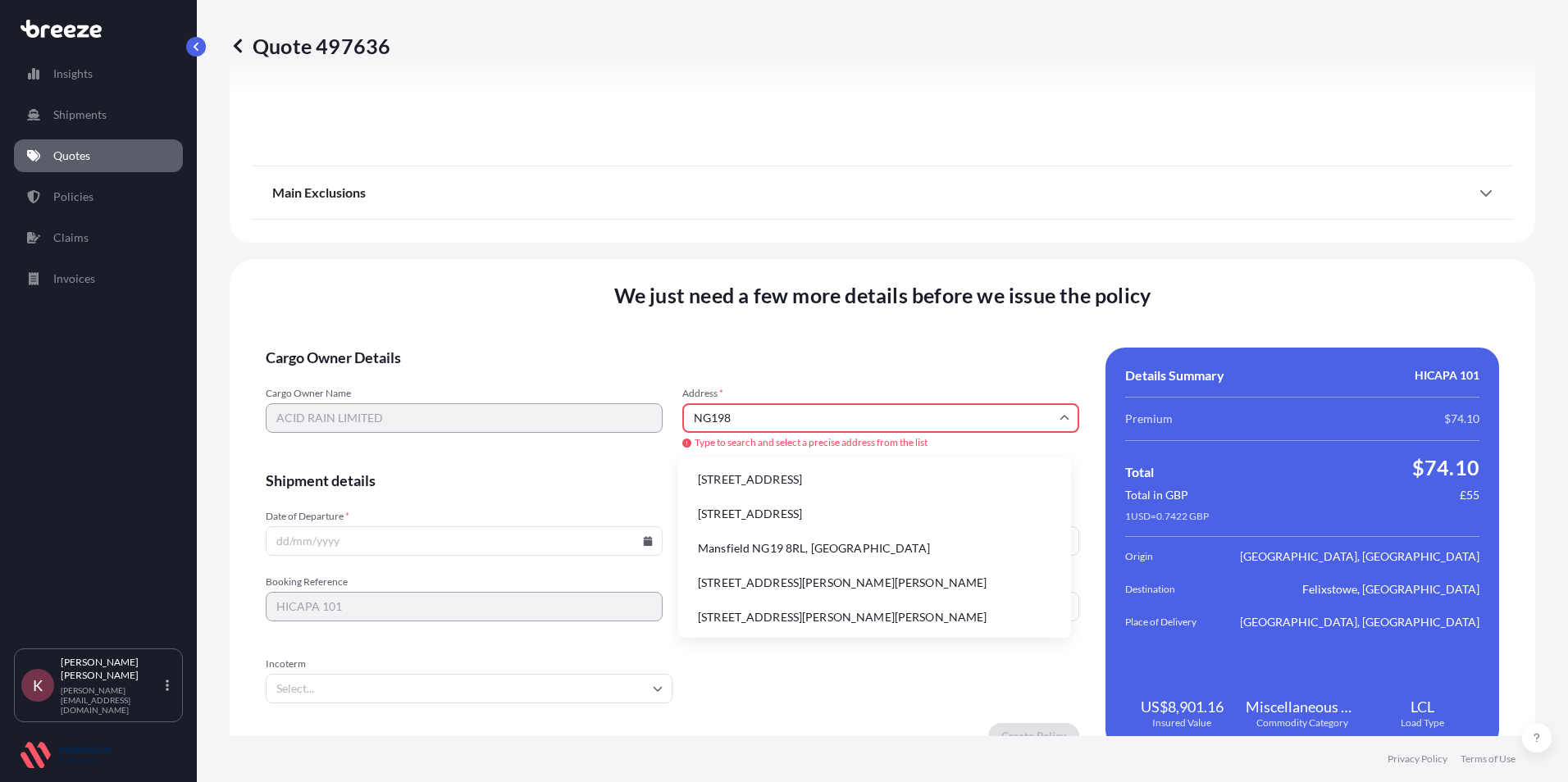
click at [754, 421] on input "NG198" at bounding box center [880, 418] width 397 height 29
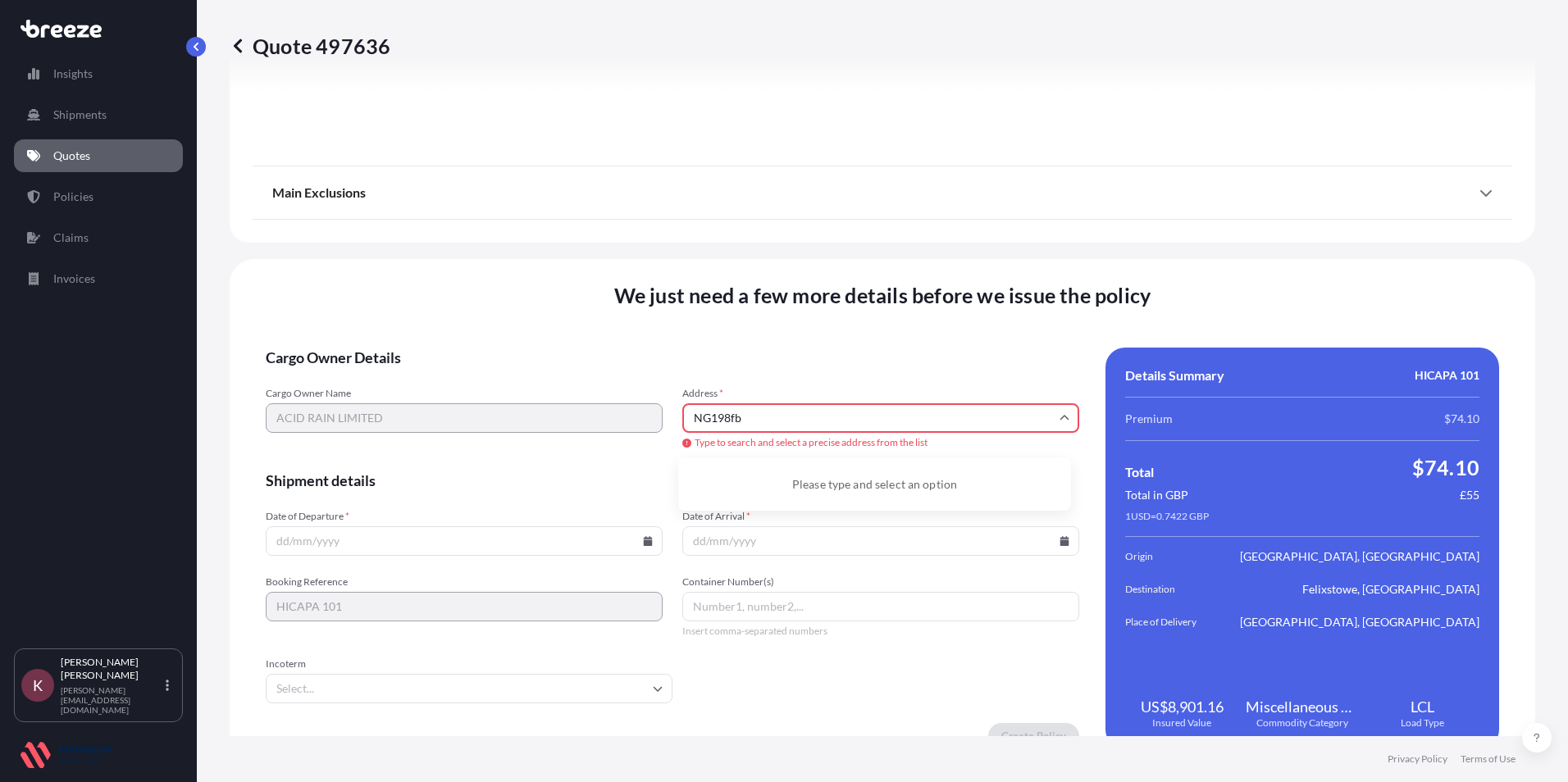
click at [730, 418] on input "NG198fb" at bounding box center [880, 418] width 397 height 29
click at [753, 479] on li "[STREET_ADDRESS]" at bounding box center [875, 479] width 380 height 31
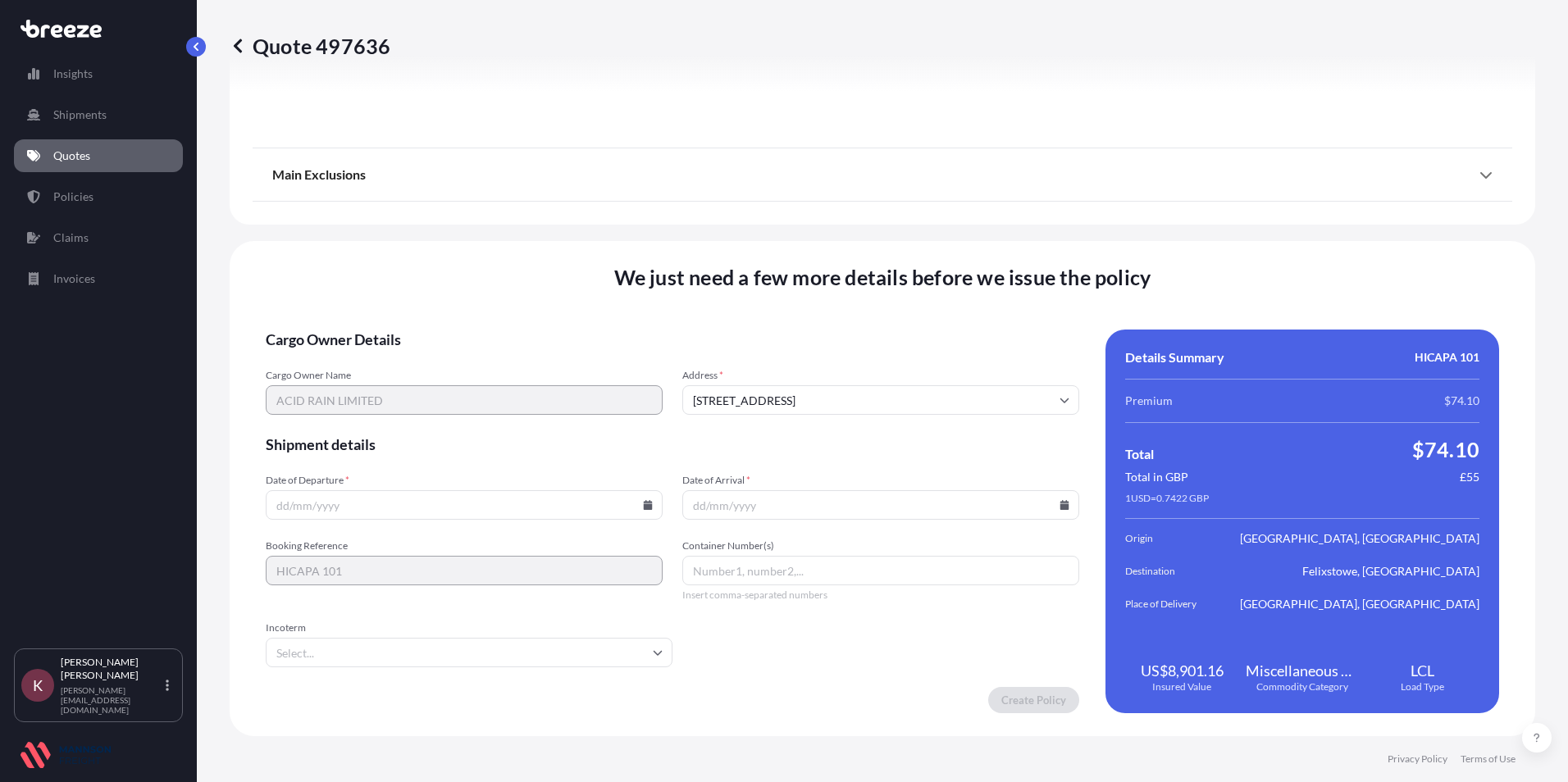
click at [690, 399] on input "[STREET_ADDRESS]" at bounding box center [880, 399] width 397 height 29
click at [451, 507] on input "Date of Departure *" at bounding box center [463, 505] width 397 height 29
click at [728, 406] on input "[STREET_ADDRESS]" at bounding box center [880, 399] width 397 height 29
click at [688, 403] on input "[STREET_ADDRESS]" at bounding box center [880, 399] width 397 height 29
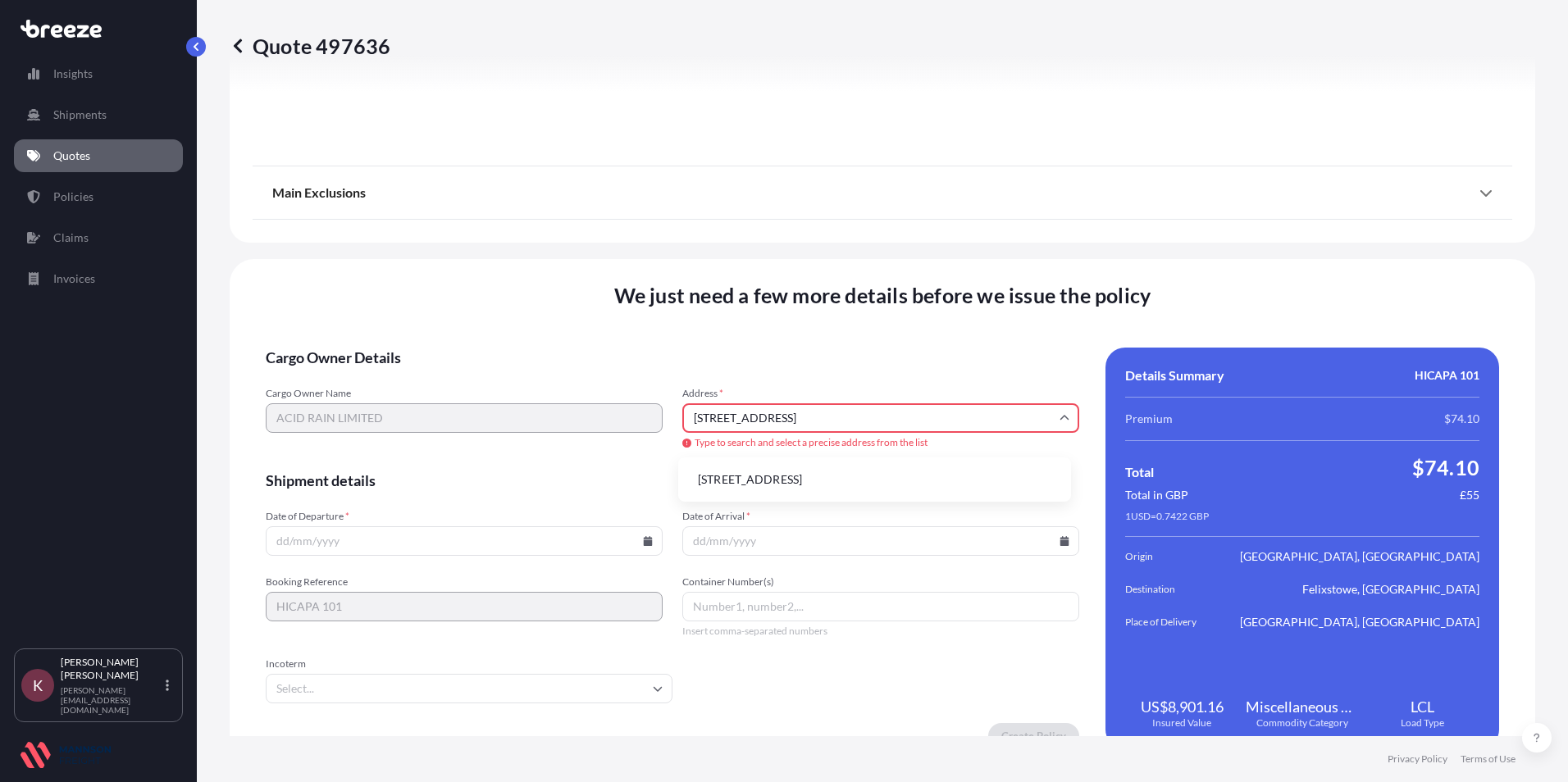
click at [778, 477] on li "[STREET_ADDRESS]" at bounding box center [875, 479] width 380 height 31
type input "[STREET_ADDRESS]"
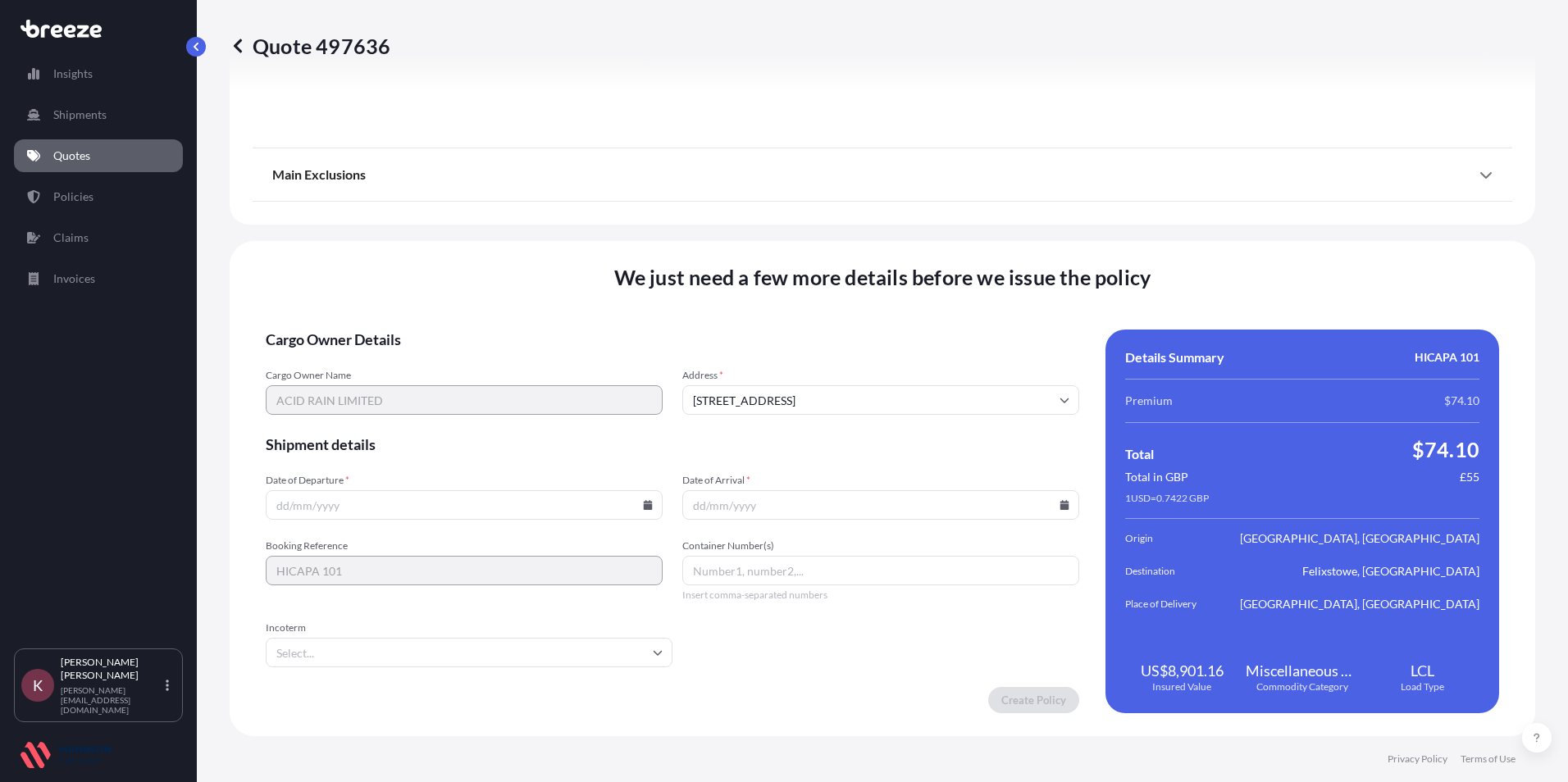
click at [361, 510] on input "Date of Departure *" at bounding box center [463, 505] width 397 height 29
click at [644, 505] on icon at bounding box center [648, 506] width 9 height 10
click at [344, 389] on button "18" at bounding box center [347, 390] width 26 height 26
type input "[DATE]"
click at [689, 402] on input "[STREET_ADDRESS]" at bounding box center [880, 399] width 397 height 29
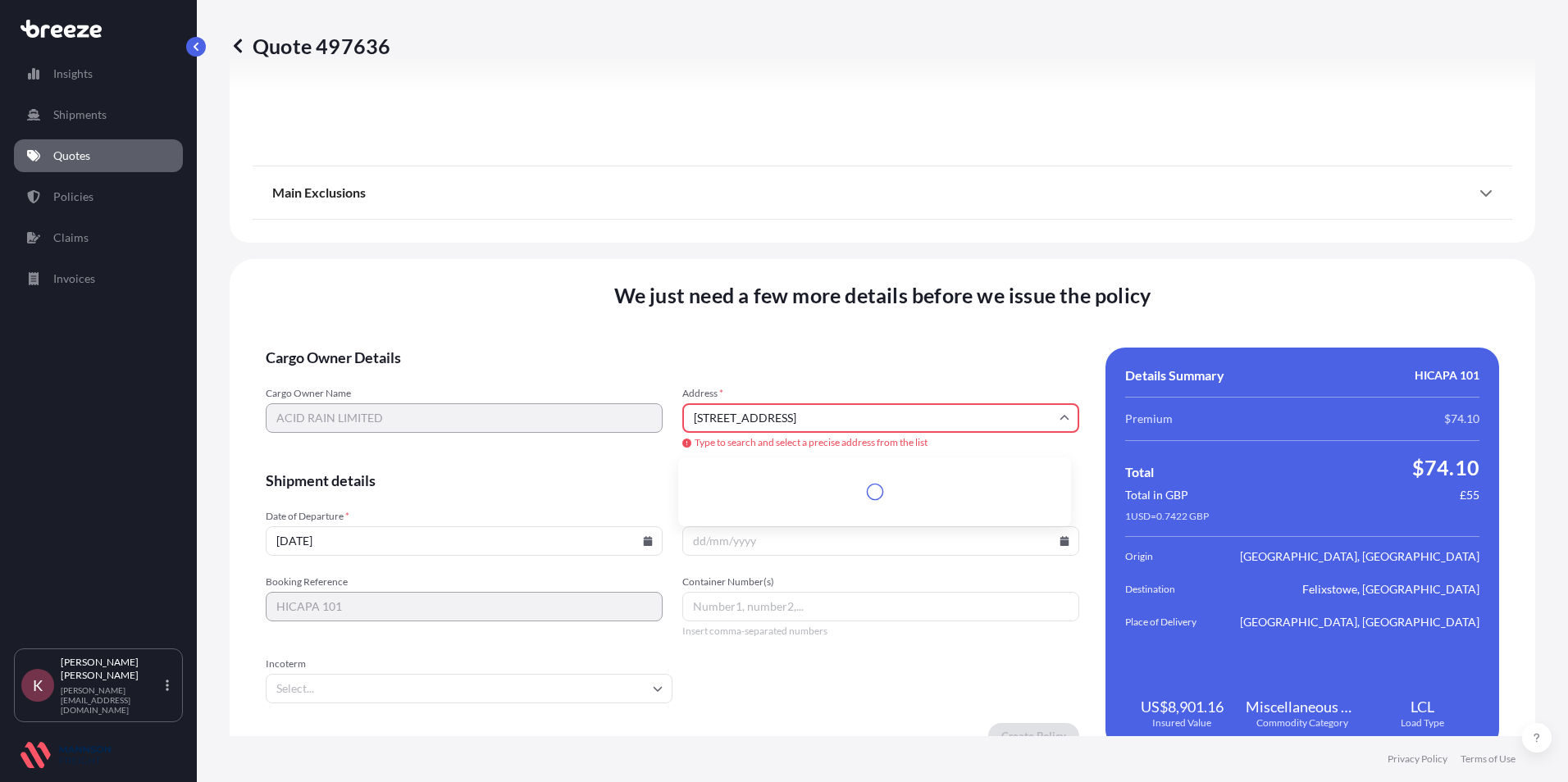
type input "[STREET_ADDRESS]"
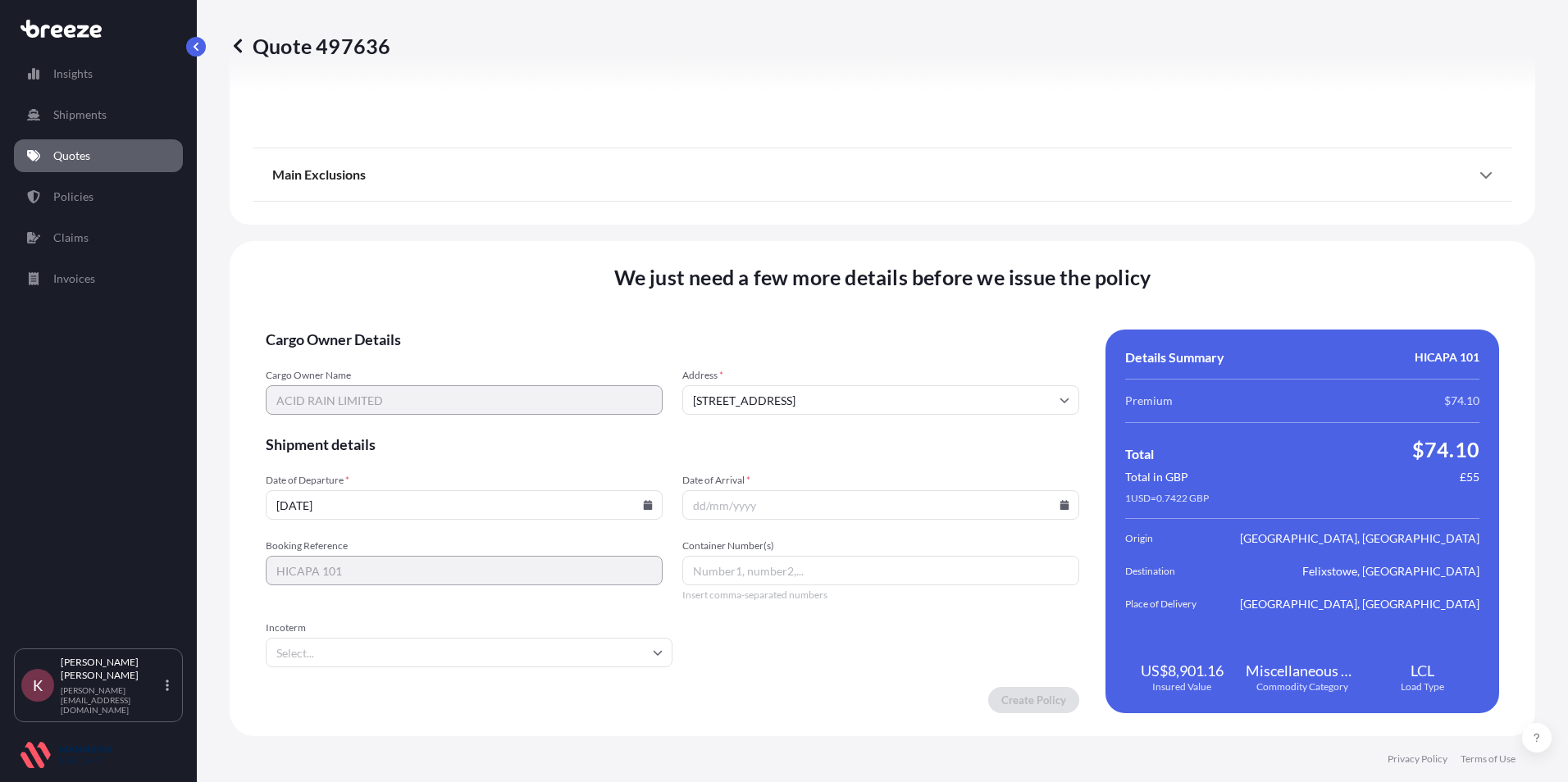
click at [698, 409] on input "[STREET_ADDRESS]" at bounding box center [880, 399] width 397 height 29
click at [698, 447] on li "[STREET_ADDRESS]" at bounding box center [875, 443] width 380 height 31
click at [1059, 401] on icon at bounding box center [1064, 400] width 10 height 10
click at [754, 451] on li "[STREET_ADDRESS]" at bounding box center [875, 443] width 380 height 31
click at [730, 503] on input "Date of Arrival *" at bounding box center [880, 505] width 397 height 29
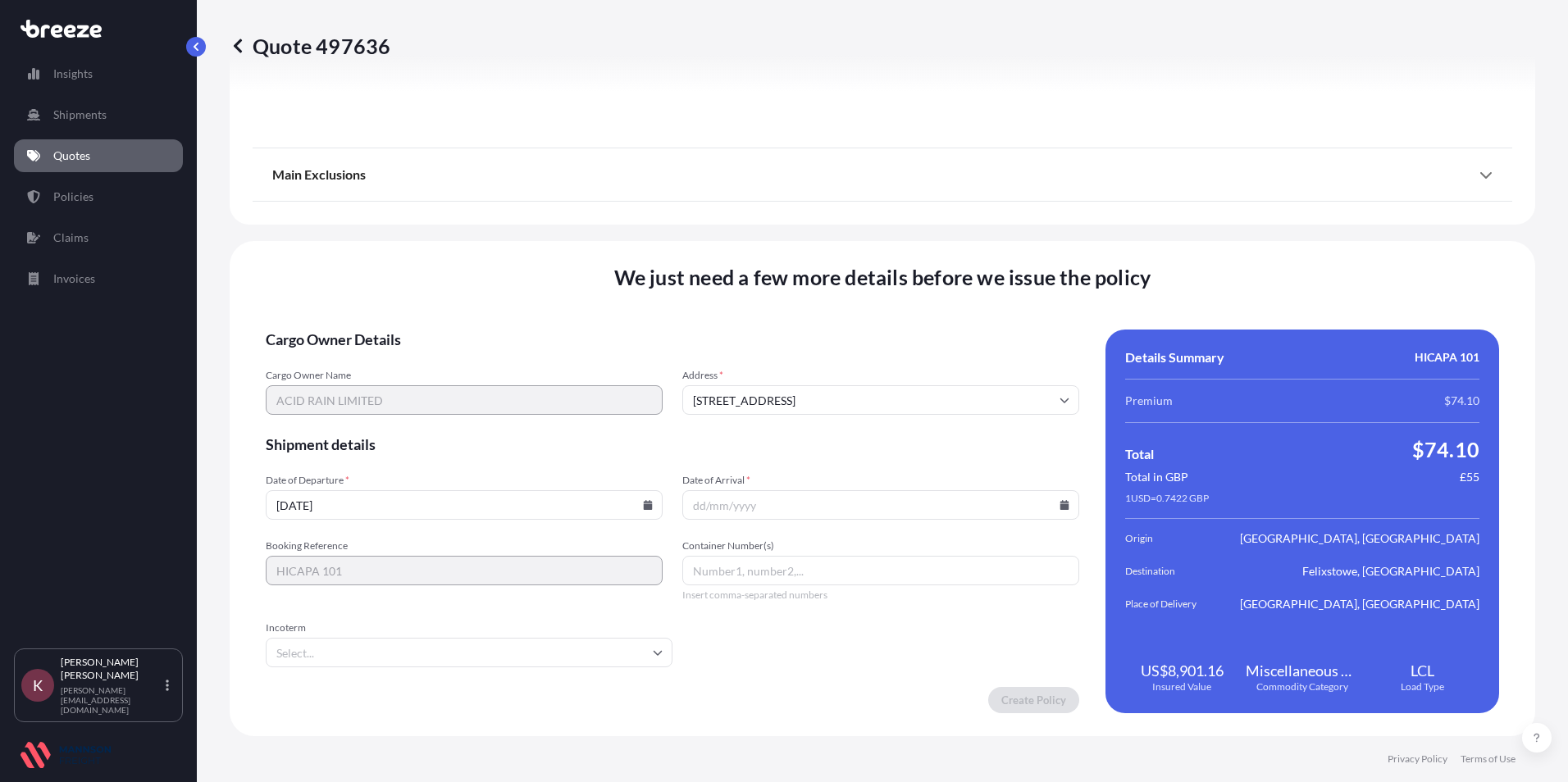
click at [1060, 508] on icon at bounding box center [1064, 506] width 9 height 10
click at [987, 225] on icon at bounding box center [987, 229] width 7 height 10
click at [947, 361] on button "20" at bounding box center [950, 359] width 26 height 26
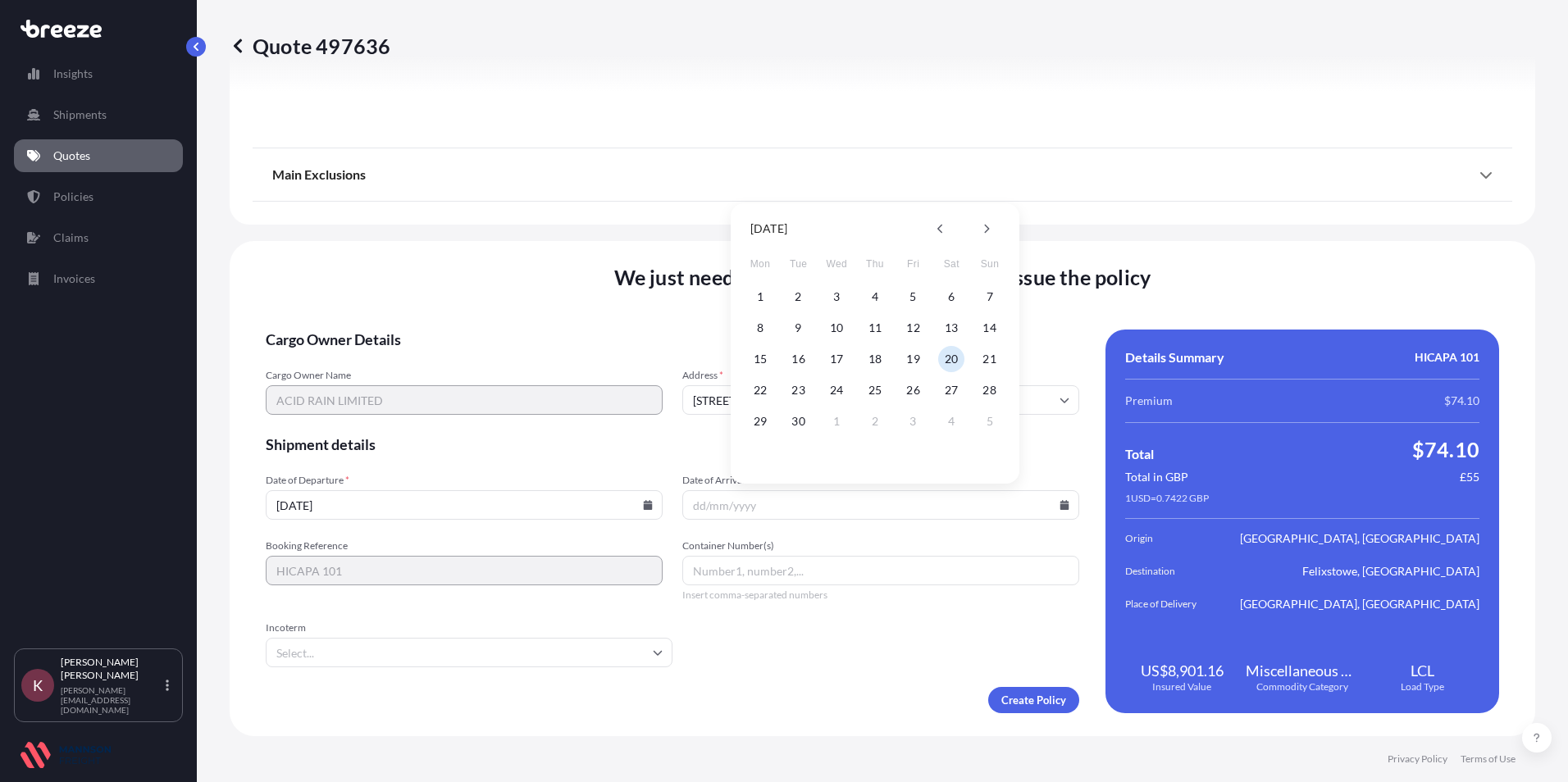
type input "[DATE]"
click at [734, 576] on input "Container Number(s)" at bounding box center [880, 570] width 397 height 29
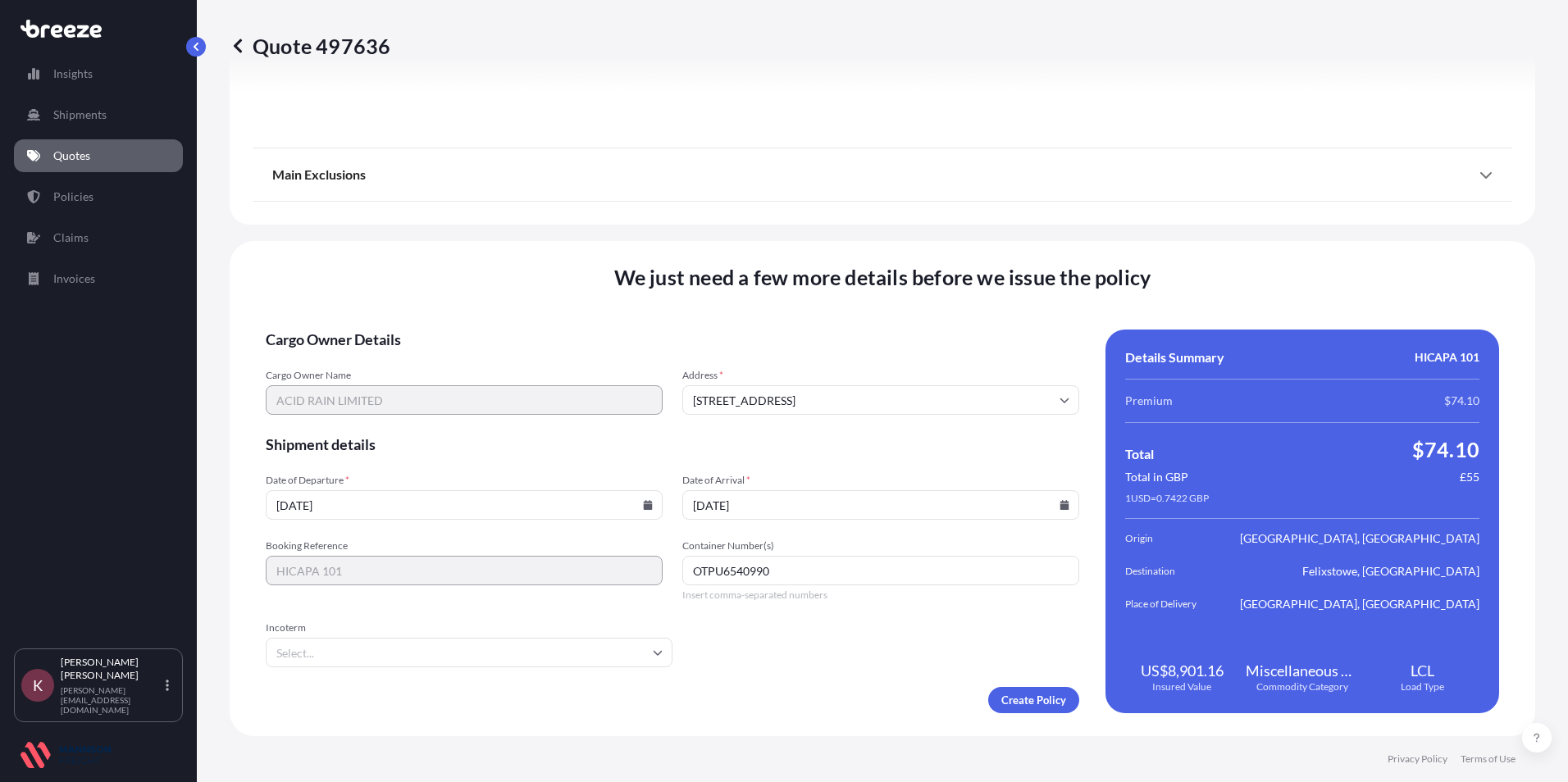
type input "OTPU6540990"
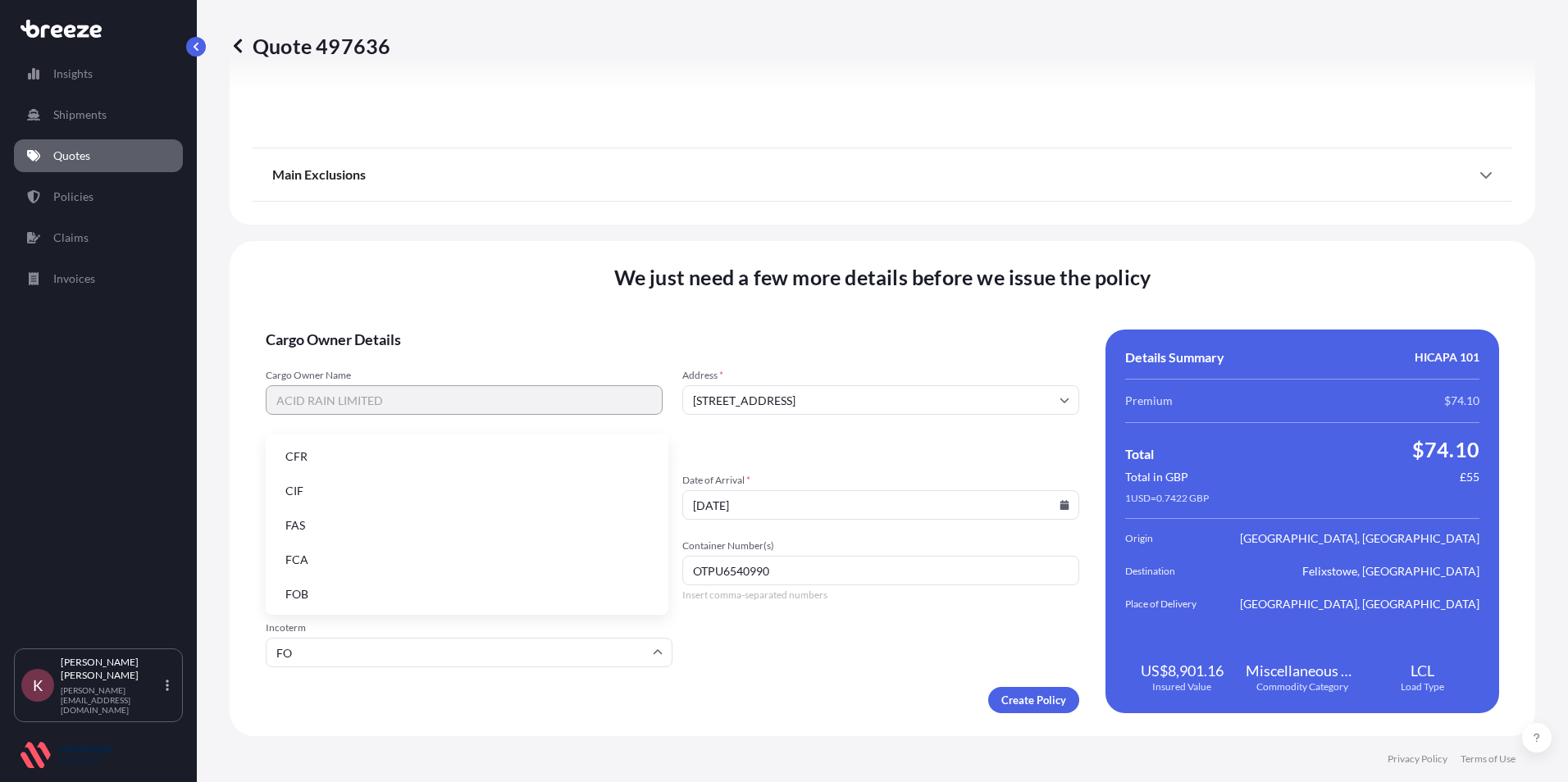
type input "FOB"
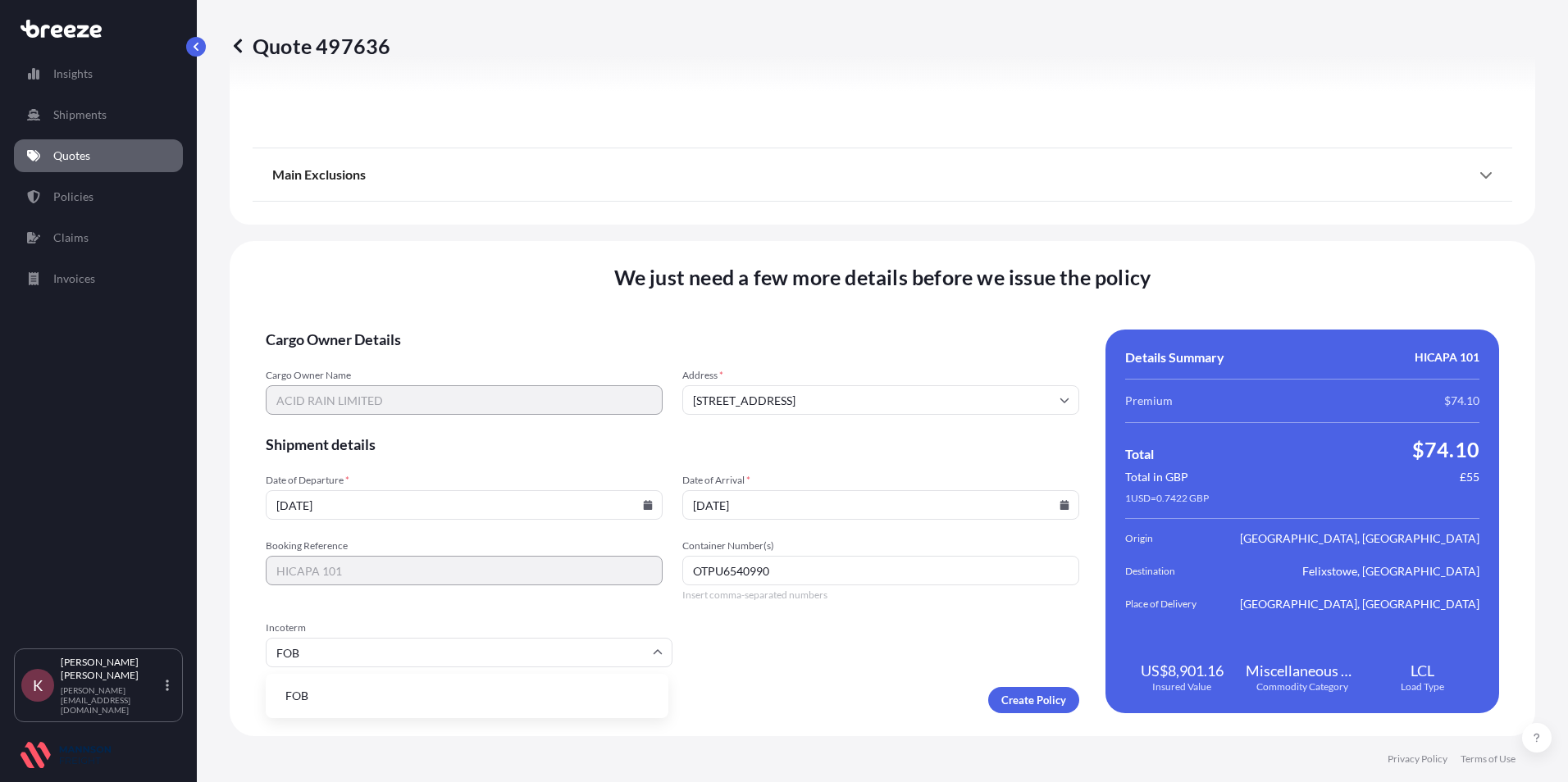
click at [311, 706] on li "FOB" at bounding box center [467, 696] width 389 height 31
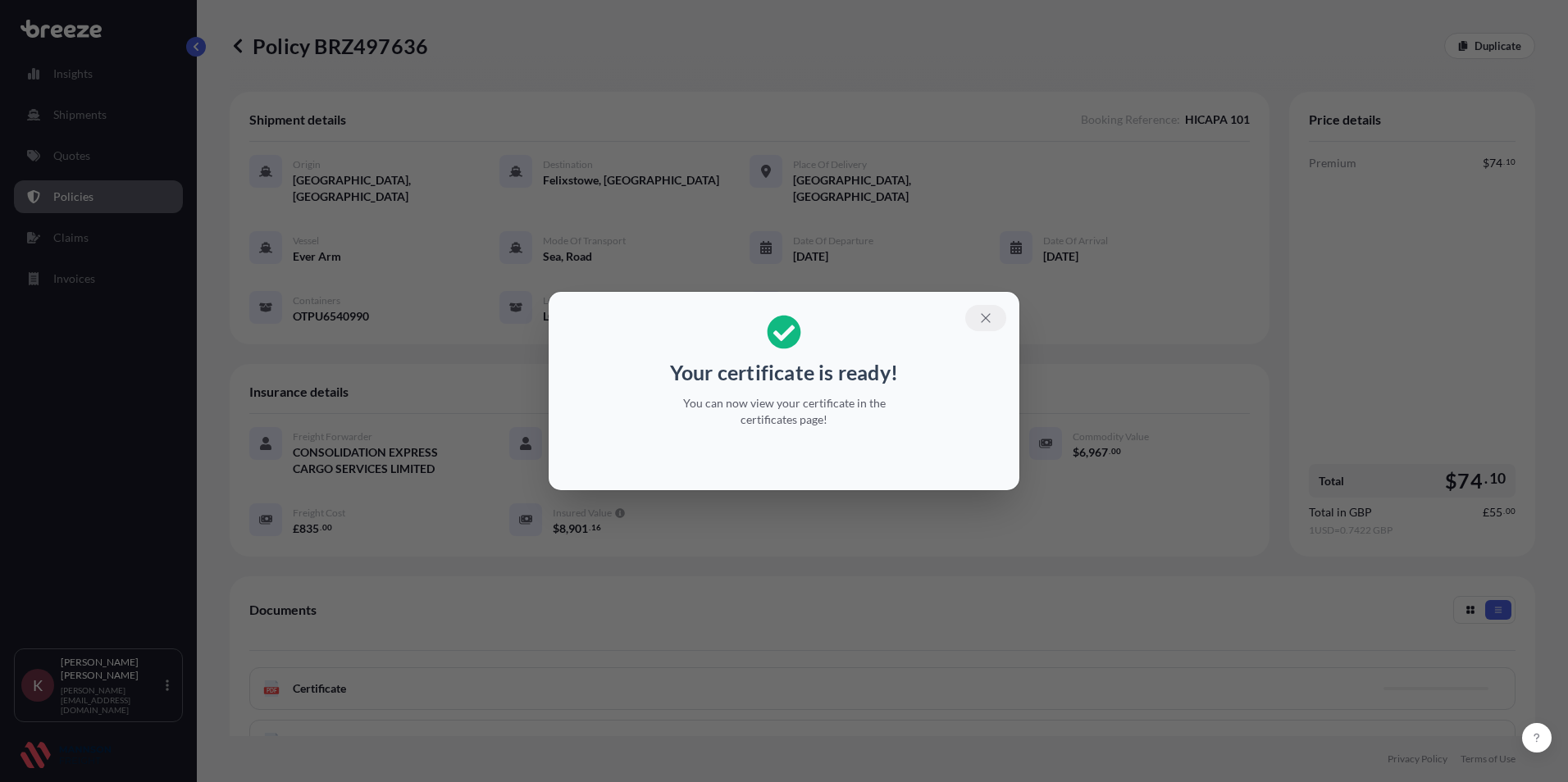
click at [984, 321] on icon "button" at bounding box center [986, 319] width 15 height 15
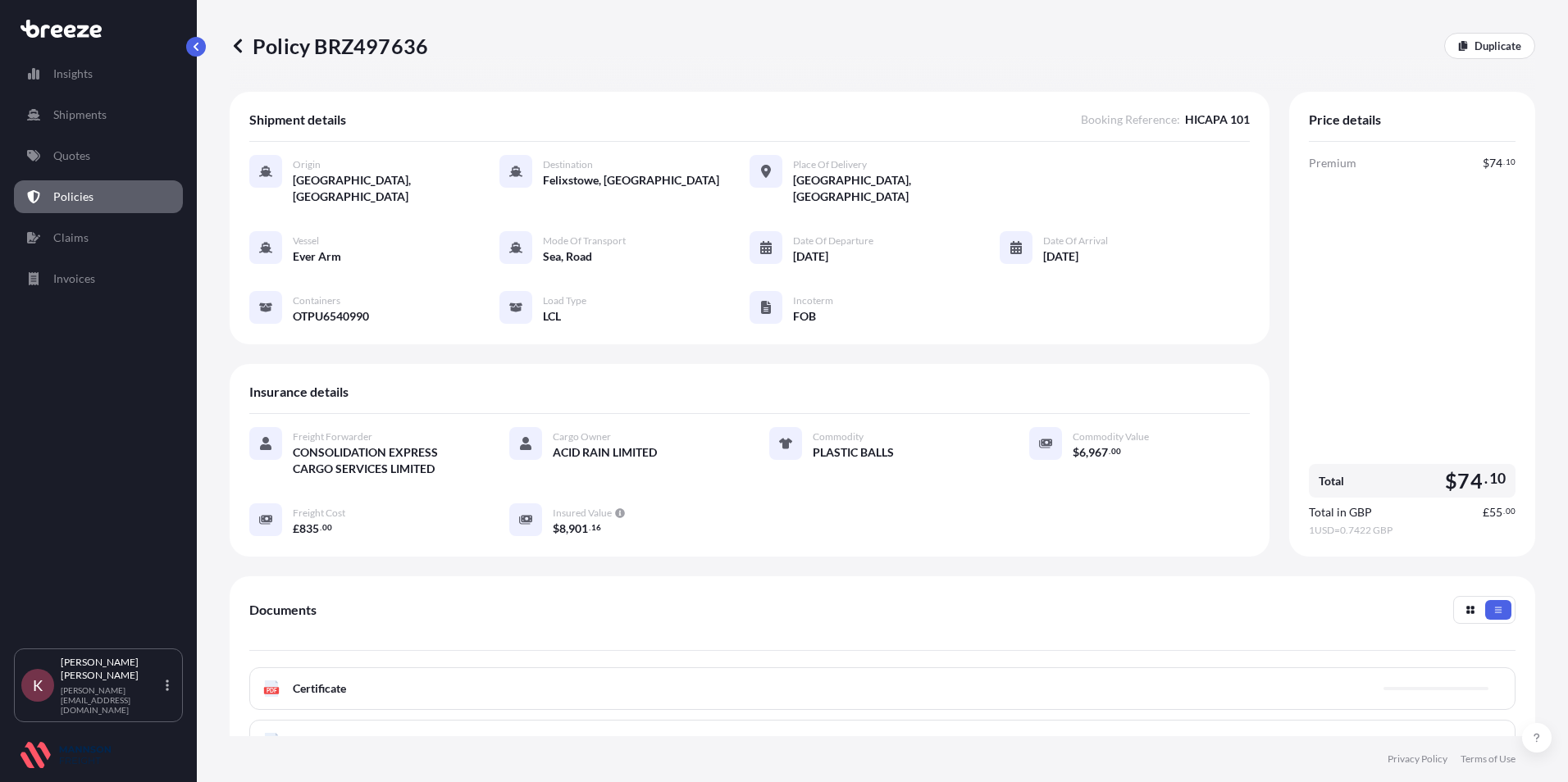
click at [314, 686] on div "PDF Certificate" at bounding box center [882, 688] width 1266 height 43
click at [309, 681] on span "Certificate" at bounding box center [318, 688] width 53 height 16
click at [273, 688] on text "PDF" at bounding box center [271, 691] width 11 height 6
click at [298, 681] on span "Certificate" at bounding box center [318, 688] width 53 height 16
click at [267, 681] on div "PDF Certificate" at bounding box center [882, 688] width 1266 height 43
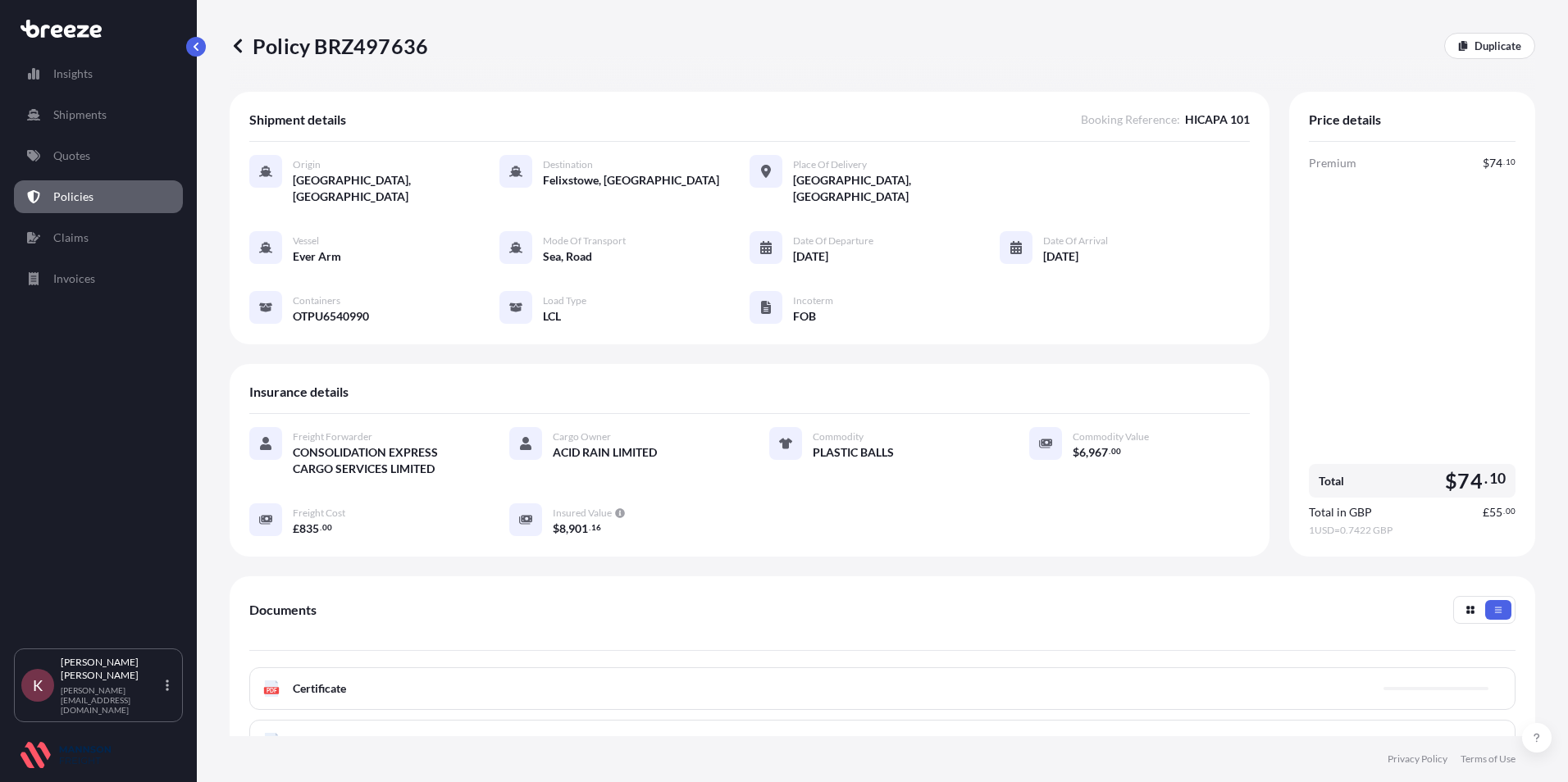
click at [268, 688] on text "PDF" at bounding box center [271, 691] width 11 height 6
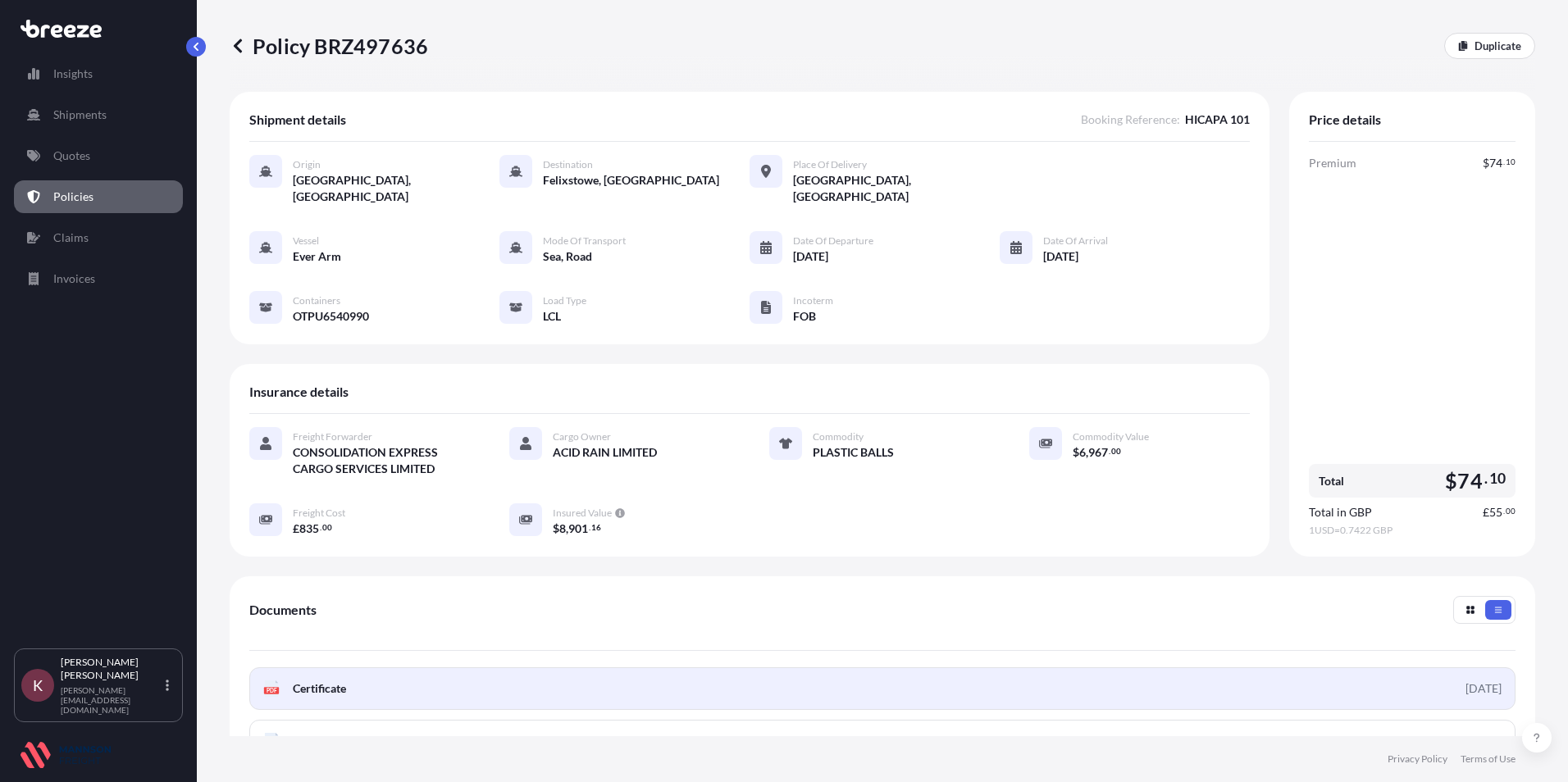
click at [283, 681] on div "PDF Certificate" at bounding box center [304, 688] width 83 height 16
